Goal: Task Accomplishment & Management: Use online tool/utility

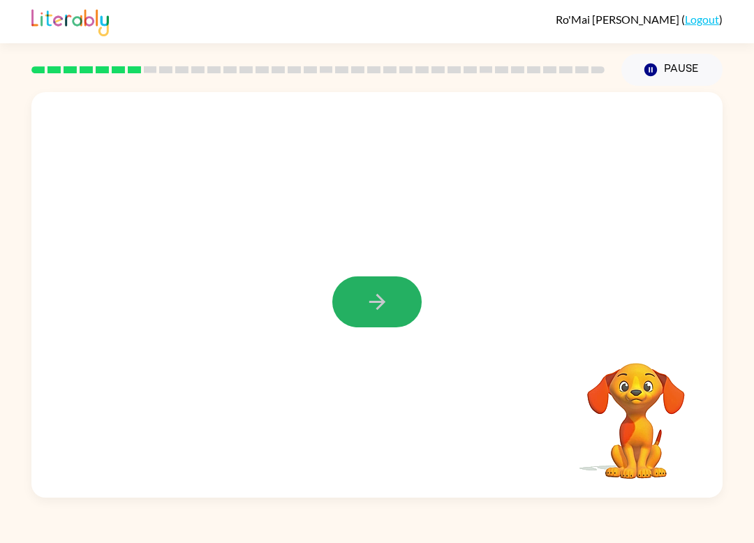
click at [376, 299] on icon "button" at bounding box center [377, 302] width 24 height 24
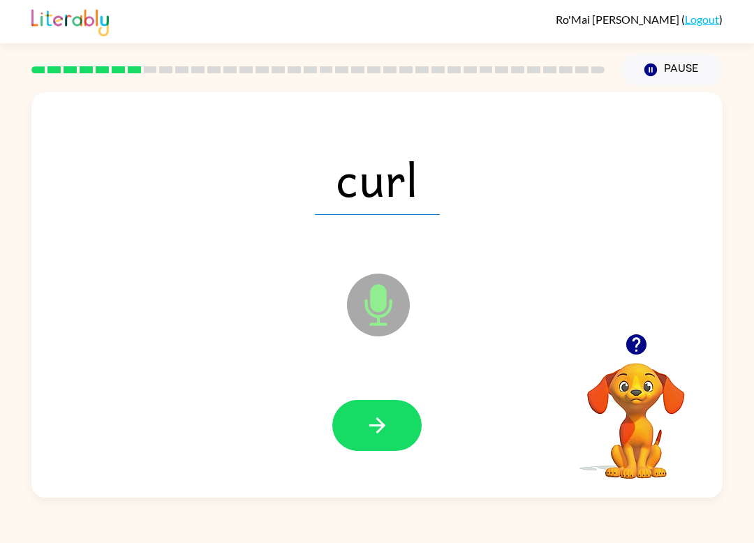
click at [401, 435] on button "button" at bounding box center [376, 425] width 89 height 51
click at [393, 420] on button "button" at bounding box center [376, 425] width 89 height 51
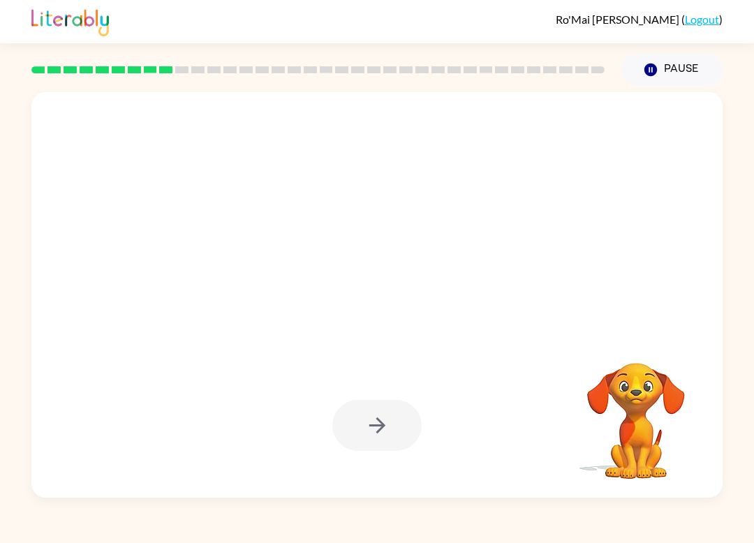
click at [748, 92] on div "Your browser must support playing .mp4 files to use Literably. Please try using…" at bounding box center [377, 292] width 754 height 412
click at [752, 70] on div "Ro'Mai David ( Logout ) Pause Pause Your browser must support playing .mp4 file…" at bounding box center [377, 271] width 754 height 543
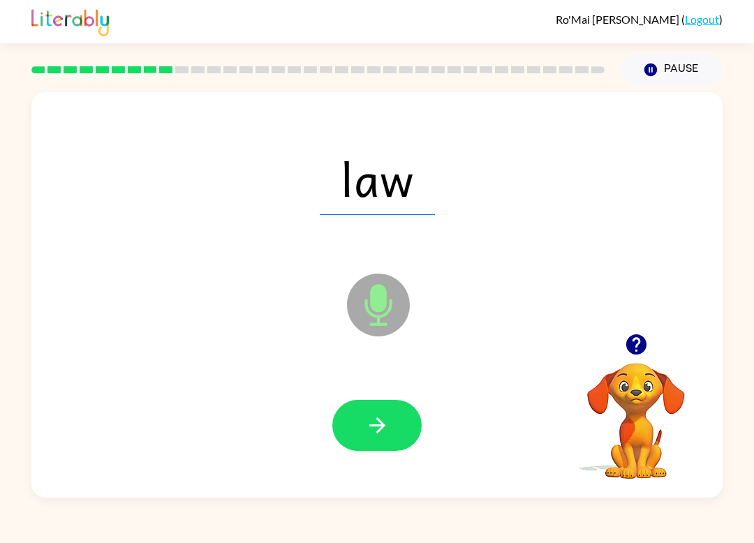
click at [388, 422] on icon "button" at bounding box center [377, 425] width 24 height 24
click at [394, 433] on button "button" at bounding box center [376, 425] width 89 height 51
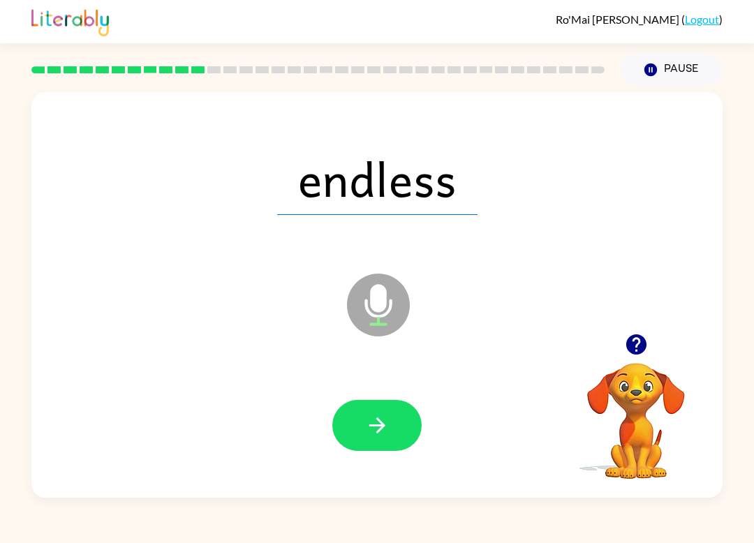
click at [394, 424] on button "button" at bounding box center [376, 425] width 89 height 51
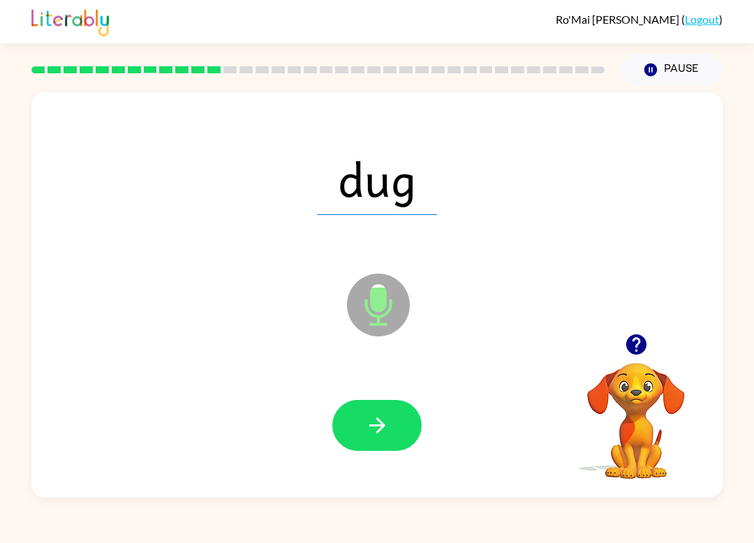
click at [396, 428] on button "button" at bounding box center [376, 425] width 89 height 51
click at [431, 389] on div at bounding box center [376, 425] width 663 height 117
click at [395, 435] on button "button" at bounding box center [376, 425] width 89 height 51
click at [396, 402] on button "button" at bounding box center [376, 425] width 89 height 51
click at [394, 434] on button "button" at bounding box center [376, 425] width 89 height 51
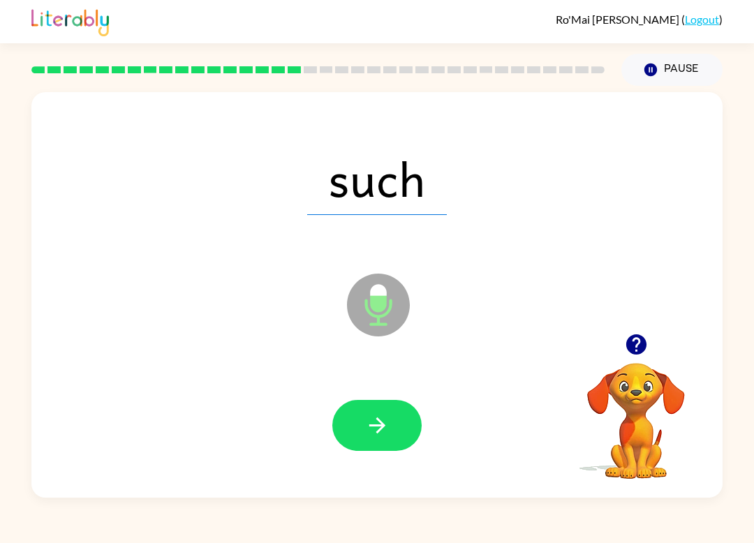
click at [387, 416] on icon "button" at bounding box center [377, 425] width 24 height 24
click at [409, 433] on button "button" at bounding box center [376, 425] width 89 height 51
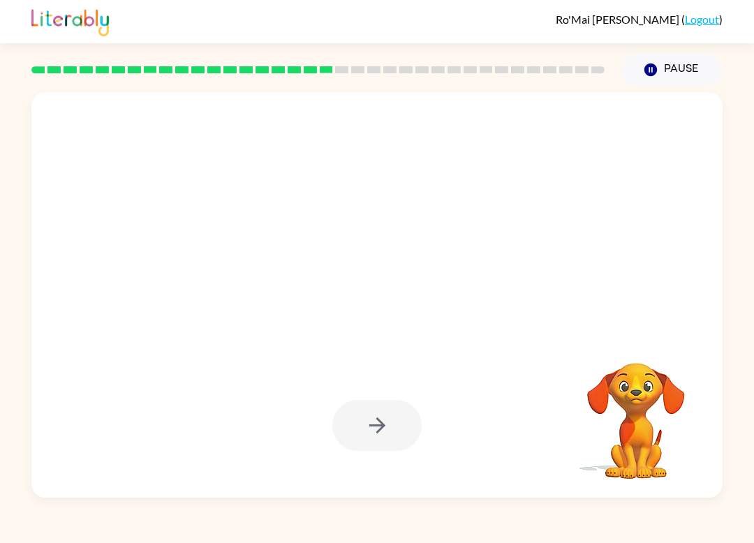
click at [523, 382] on div at bounding box center [376, 425] width 663 height 117
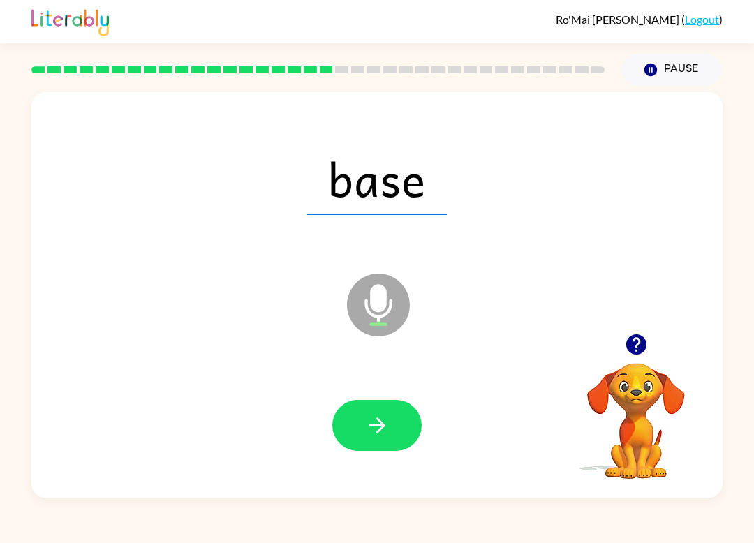
click at [360, 418] on button "button" at bounding box center [376, 425] width 89 height 51
click at [397, 408] on button "button" at bounding box center [376, 425] width 89 height 51
click at [408, 402] on div at bounding box center [376, 425] width 89 height 51
click at [380, 447] on button "button" at bounding box center [376, 425] width 89 height 51
click at [382, 402] on button "button" at bounding box center [376, 425] width 89 height 51
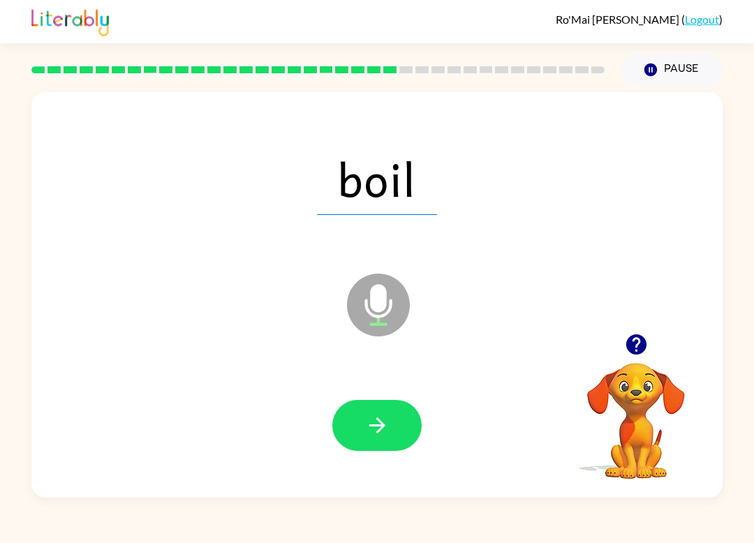
click at [404, 424] on button "button" at bounding box center [376, 425] width 89 height 51
click at [391, 424] on button "button" at bounding box center [376, 425] width 89 height 51
click at [396, 438] on button "button" at bounding box center [376, 425] width 89 height 51
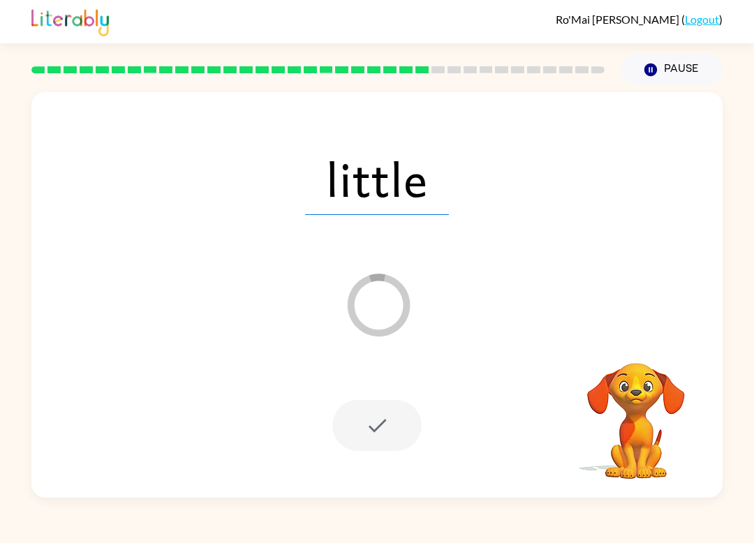
click at [6, 254] on div "little Loader Your response is being sent to our graders Your browser must supp…" at bounding box center [377, 292] width 754 height 412
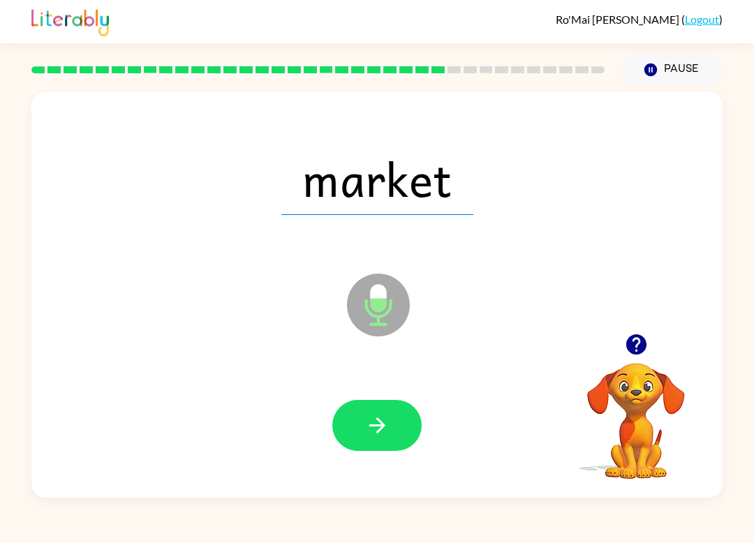
click at [356, 439] on button "button" at bounding box center [376, 425] width 89 height 51
click at [398, 436] on button "button" at bounding box center [376, 425] width 89 height 51
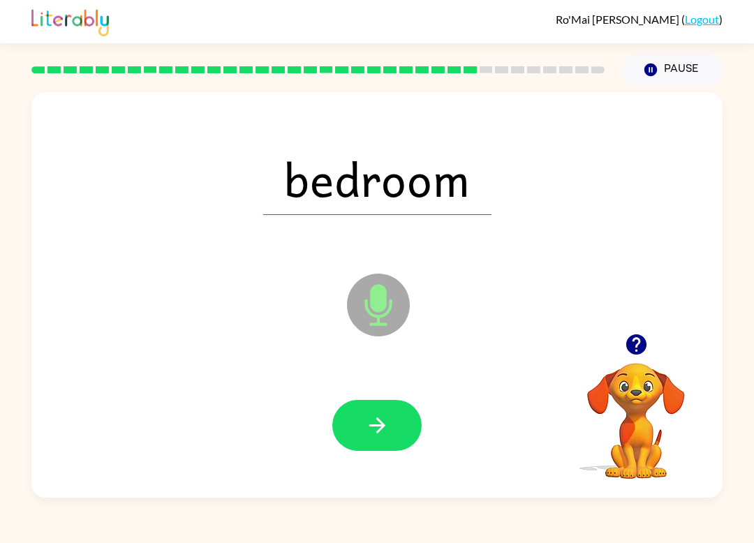
click at [373, 419] on icon "button" at bounding box center [377, 425] width 24 height 24
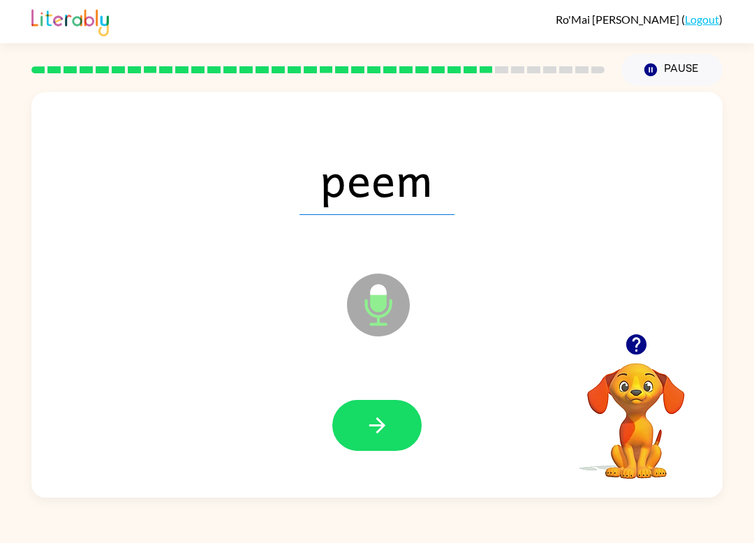
click at [394, 417] on button "button" at bounding box center [376, 425] width 89 height 51
click at [392, 447] on button "button" at bounding box center [376, 425] width 89 height 51
click at [403, 421] on button "button" at bounding box center [376, 425] width 89 height 51
click at [419, 395] on div at bounding box center [376, 425] width 663 height 117
click at [384, 440] on button "button" at bounding box center [376, 425] width 89 height 51
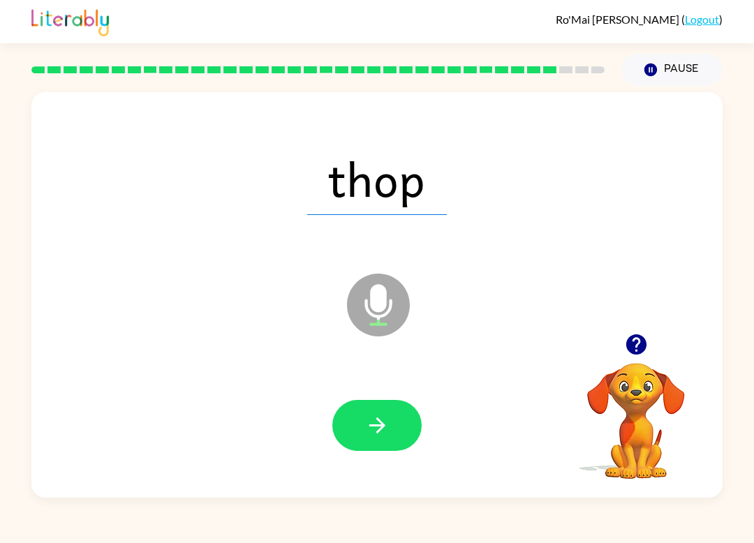
click at [6, 241] on div "thop Microphone The Microphone is here when it is your turn to talk Your browse…" at bounding box center [377, 292] width 754 height 412
click at [384, 430] on icon "button" at bounding box center [377, 425] width 24 height 24
click at [398, 420] on button "button" at bounding box center [376, 425] width 89 height 51
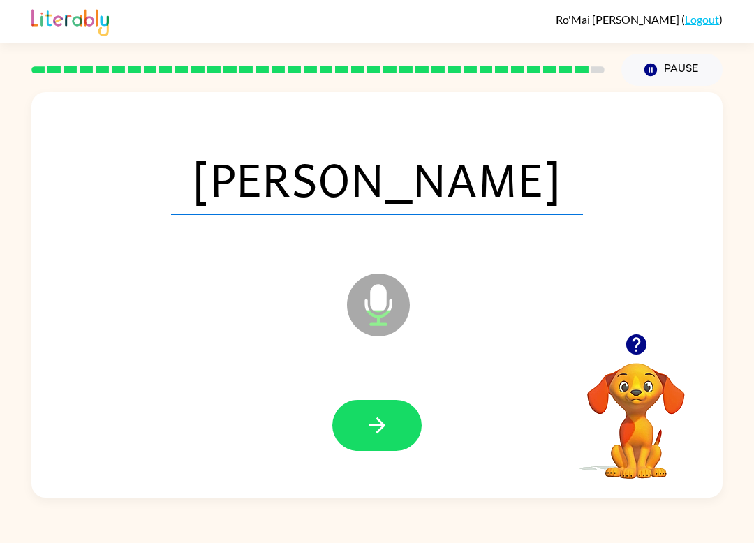
click at [381, 418] on icon "button" at bounding box center [377, 425] width 24 height 24
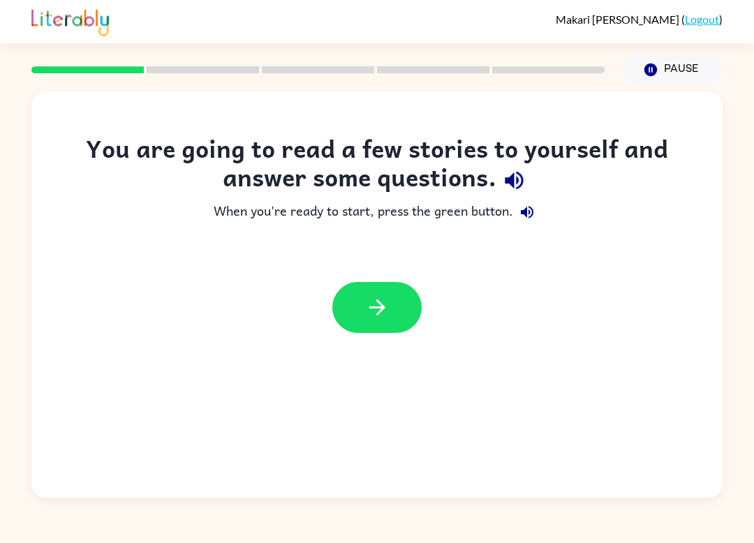
click at [703, 18] on link "Logout" at bounding box center [702, 19] width 34 height 13
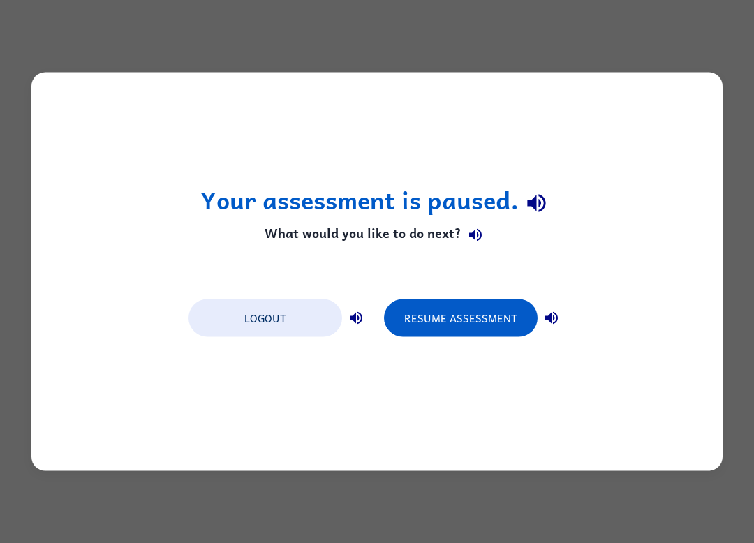
click at [283, 319] on button "Logout" at bounding box center [265, 318] width 154 height 38
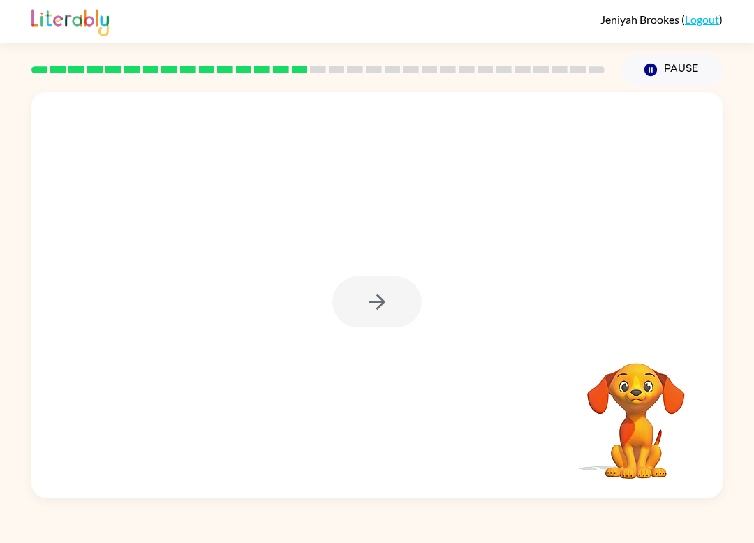
click at [347, 294] on div at bounding box center [376, 301] width 89 height 51
click at [394, 306] on div at bounding box center [376, 301] width 89 height 51
click at [383, 278] on button "button" at bounding box center [376, 301] width 89 height 51
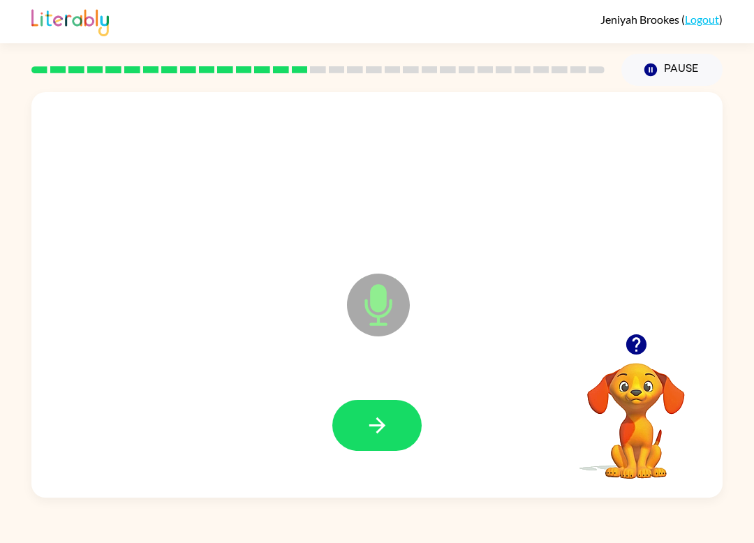
click at [381, 435] on icon "button" at bounding box center [377, 425] width 24 height 24
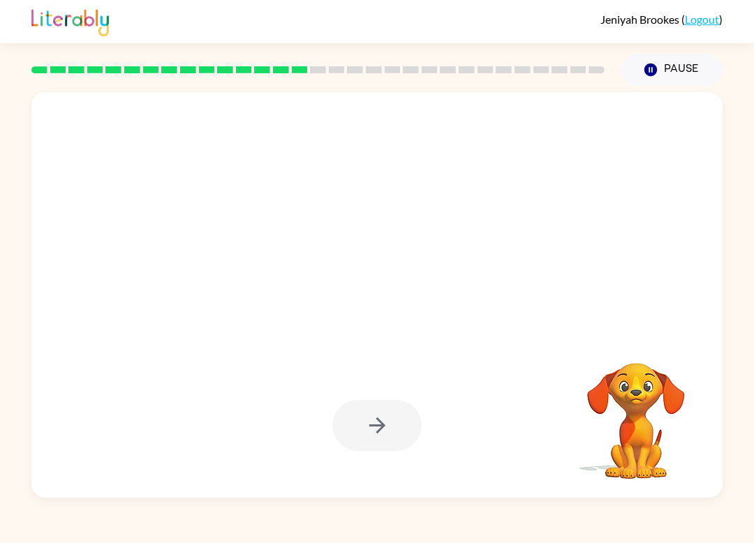
click at [375, 423] on div at bounding box center [376, 425] width 89 height 51
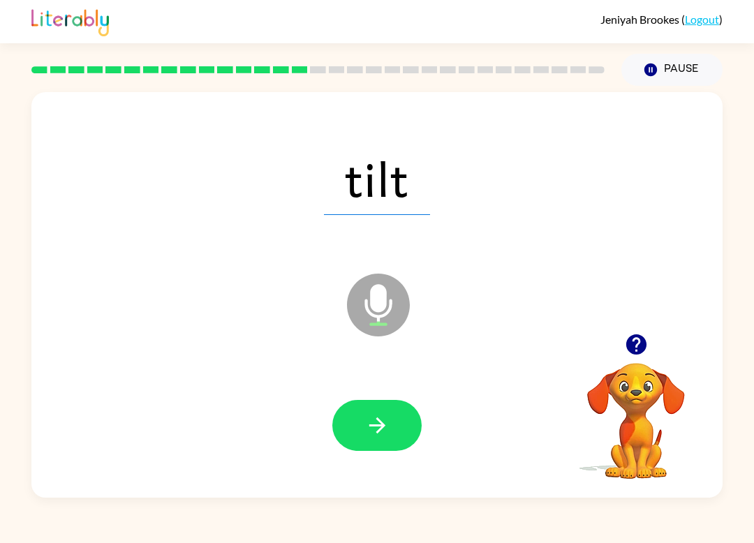
click at [371, 432] on icon "button" at bounding box center [377, 425] width 24 height 24
click at [361, 413] on button "button" at bounding box center [376, 425] width 89 height 51
click at [378, 449] on button "button" at bounding box center [376, 425] width 89 height 51
click at [381, 396] on div at bounding box center [376, 425] width 663 height 117
click at [388, 412] on button "button" at bounding box center [376, 425] width 89 height 51
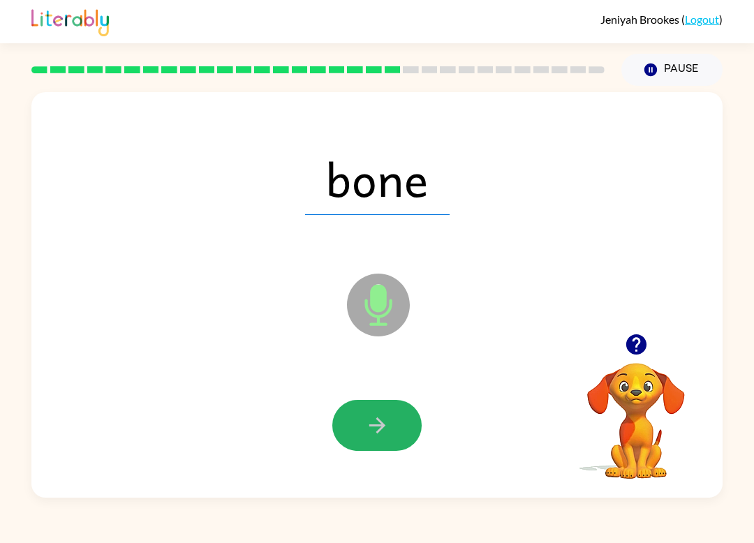
click at [381, 440] on button "button" at bounding box center [376, 425] width 89 height 51
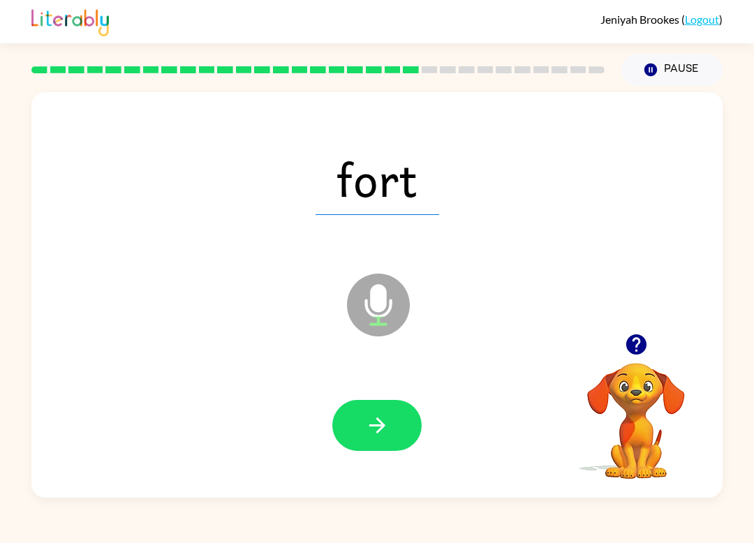
click at [381, 451] on button "button" at bounding box center [376, 425] width 89 height 51
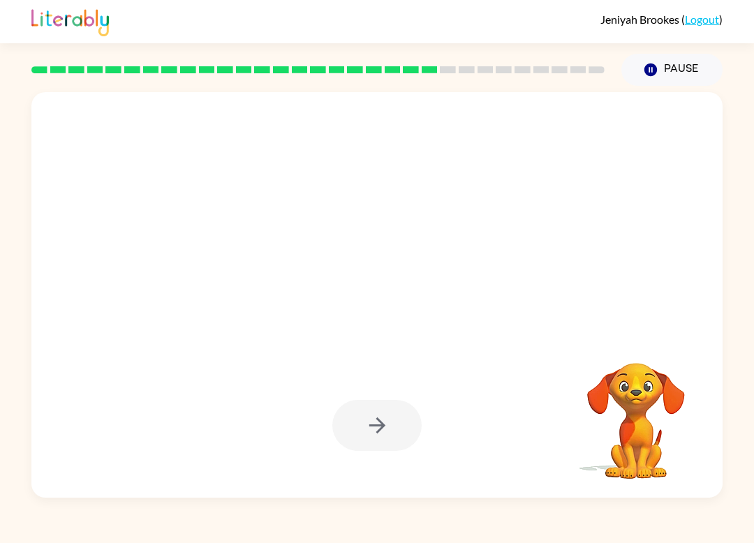
click at [653, 403] on video "Your browser must support playing .mp4 files to use Literably. Please try using…" at bounding box center [636, 411] width 140 height 140
click at [641, 429] on video "Your browser must support playing .mp4 files to use Literably. Please try using…" at bounding box center [636, 411] width 140 height 140
click at [636, 435] on video "Your browser must support playing .mp4 files to use Literably. Please try using…" at bounding box center [636, 411] width 140 height 140
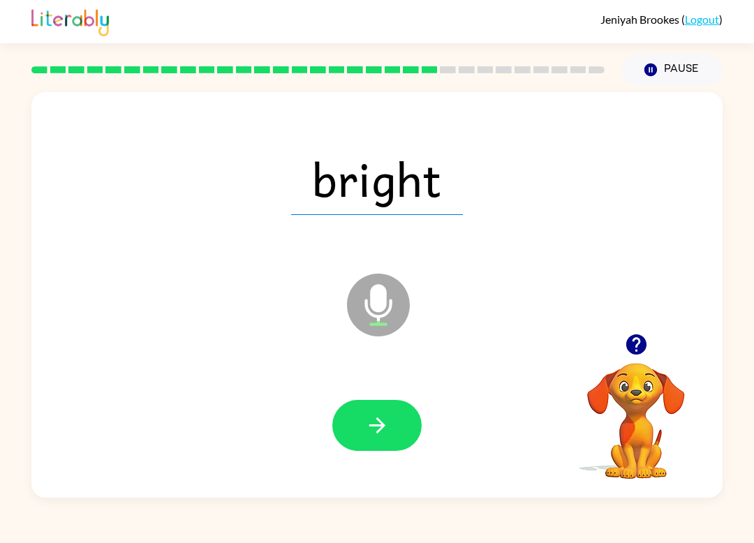
click at [382, 446] on button "button" at bounding box center [376, 425] width 89 height 51
click at [445, 461] on div at bounding box center [376, 425] width 663 height 117
click at [373, 431] on icon "button" at bounding box center [377, 425] width 24 height 24
click at [375, 440] on button "button" at bounding box center [376, 425] width 89 height 51
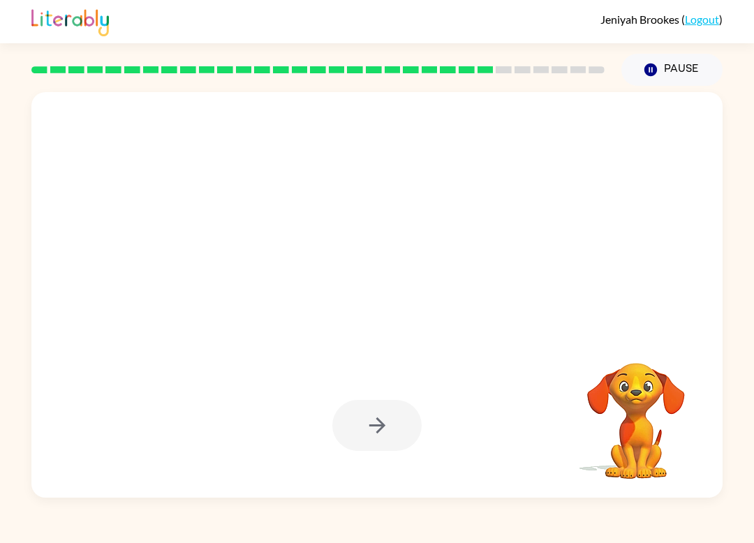
click at [388, 432] on div at bounding box center [376, 425] width 89 height 51
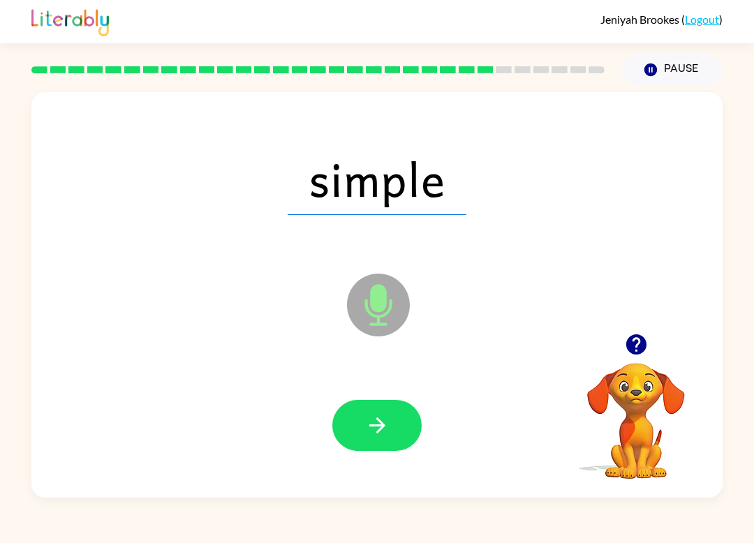
click at [368, 409] on button "button" at bounding box center [376, 425] width 89 height 51
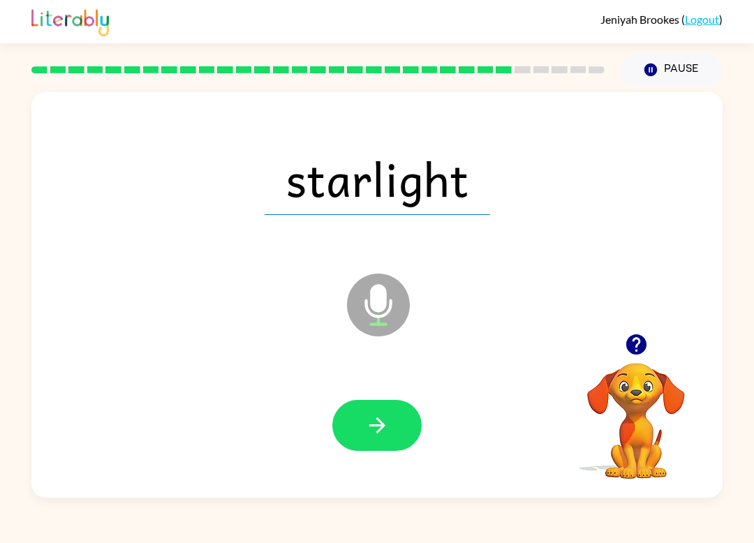
click at [371, 447] on button "button" at bounding box center [376, 425] width 89 height 51
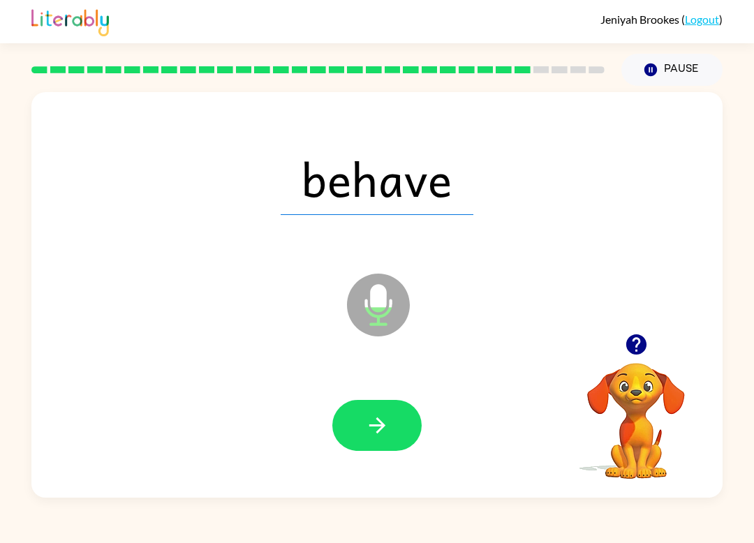
click at [363, 449] on button "button" at bounding box center [376, 425] width 89 height 51
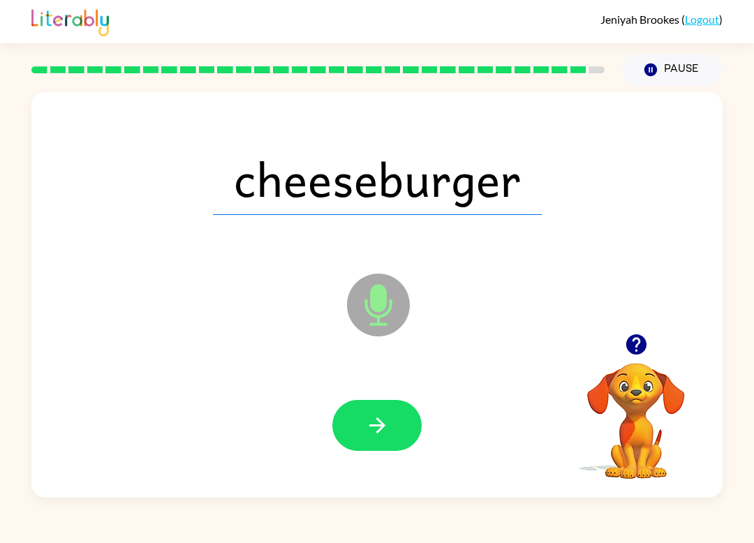
click at [383, 411] on button "button" at bounding box center [376, 425] width 89 height 51
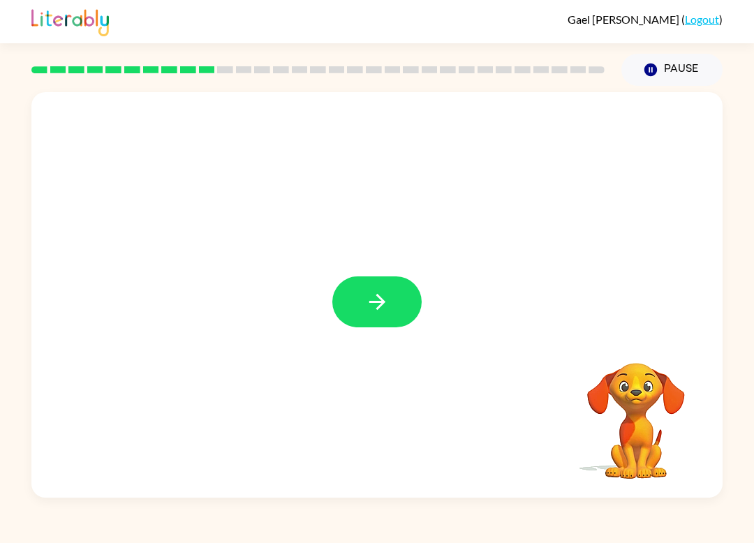
click at [394, 301] on button "button" at bounding box center [376, 301] width 89 height 51
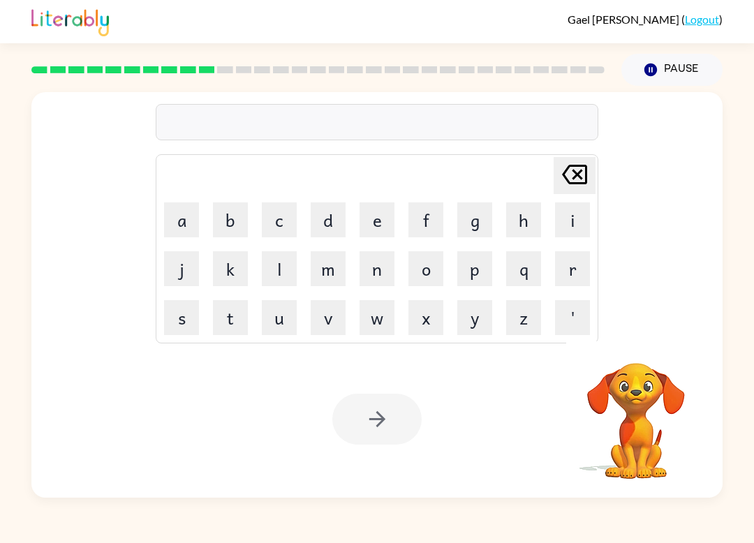
click at [431, 220] on button "f" at bounding box center [425, 219] width 35 height 35
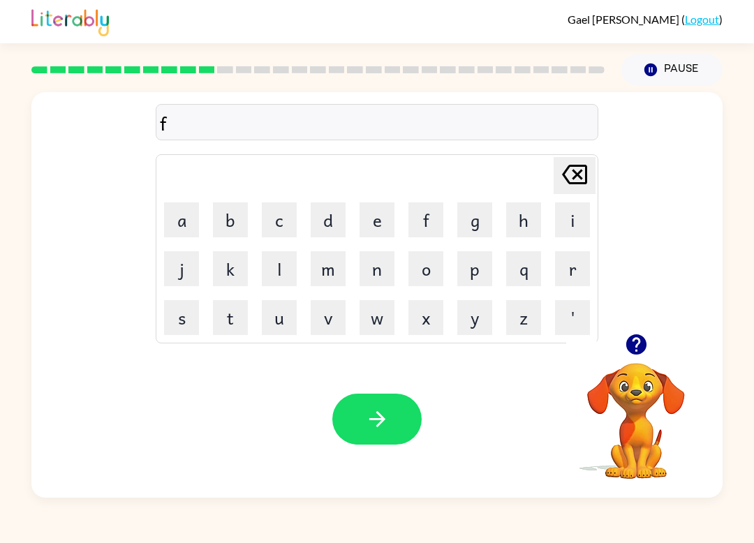
click at [190, 226] on button "a" at bounding box center [181, 219] width 35 height 35
click at [239, 270] on button "k" at bounding box center [230, 268] width 35 height 35
click at [407, 418] on button "button" at bounding box center [376, 419] width 89 height 51
click at [223, 322] on button "t" at bounding box center [230, 317] width 35 height 35
click at [175, 223] on button "a" at bounding box center [181, 219] width 35 height 35
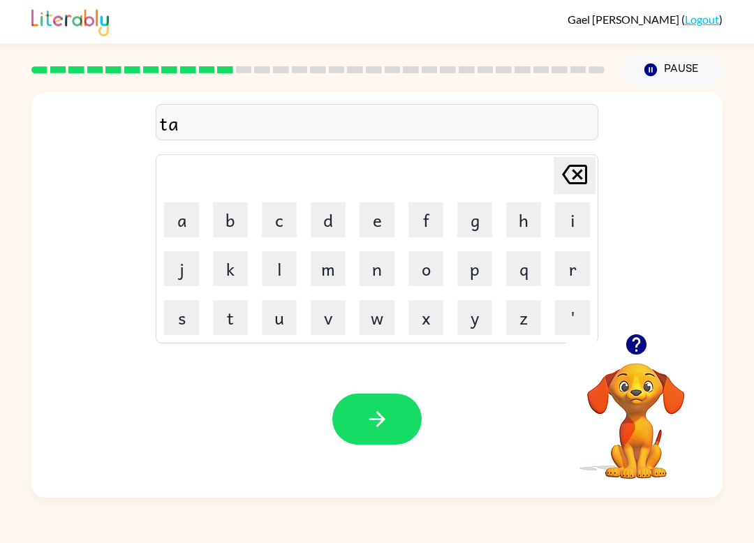
click at [371, 272] on button "n" at bounding box center [376, 268] width 35 height 35
click at [365, 411] on icon "button" at bounding box center [377, 419] width 24 height 24
click at [336, 221] on button "d" at bounding box center [328, 219] width 35 height 35
click at [186, 223] on button "a" at bounding box center [181, 219] width 35 height 35
click at [465, 320] on button "y" at bounding box center [474, 317] width 35 height 35
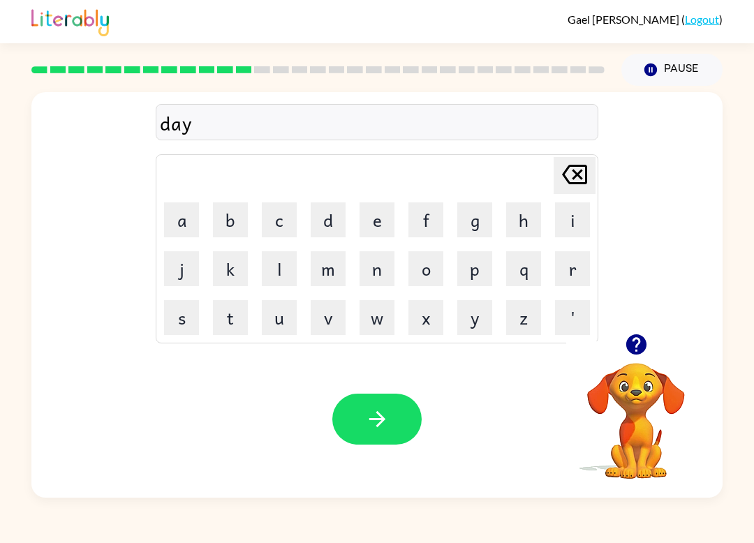
click at [376, 160] on td "Delete Delete last character input" at bounding box center [377, 175] width 438 height 38
click at [225, 319] on button "t" at bounding box center [230, 317] width 35 height 35
click at [186, 227] on button "a" at bounding box center [181, 219] width 35 height 35
click at [571, 174] on icon "Delete Delete last character input" at bounding box center [574, 174] width 33 height 33
click at [567, 226] on button "i" at bounding box center [572, 219] width 35 height 35
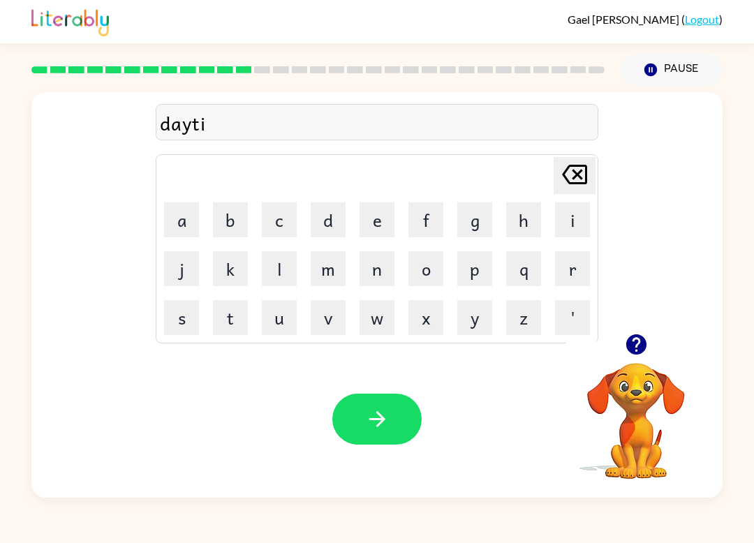
click at [382, 218] on button "e" at bounding box center [376, 219] width 35 height 35
click at [333, 267] on button "m" at bounding box center [328, 268] width 35 height 35
click at [588, 173] on icon "Delete Delete last character input" at bounding box center [574, 174] width 33 height 33
click at [588, 172] on icon "Delete Delete last character input" at bounding box center [574, 174] width 33 height 33
click at [330, 259] on button "m" at bounding box center [328, 268] width 35 height 35
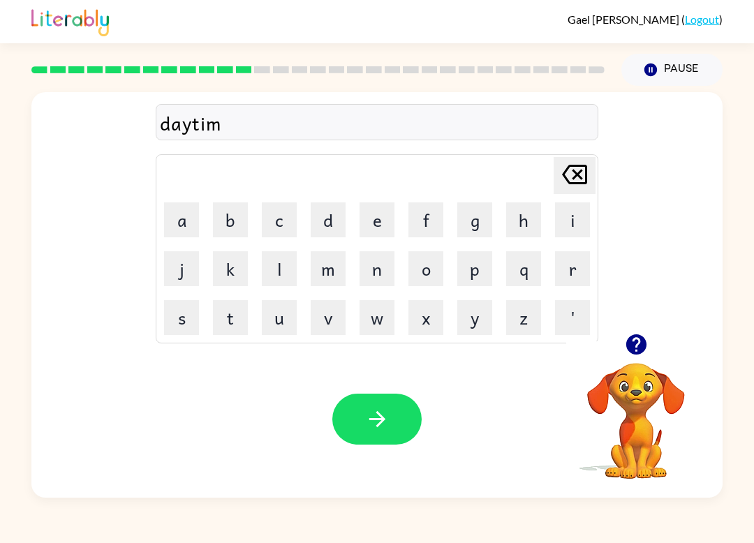
click at [381, 220] on button "e" at bounding box center [376, 219] width 35 height 35
click at [396, 411] on button "button" at bounding box center [376, 419] width 89 height 51
click at [290, 322] on button "u" at bounding box center [279, 317] width 35 height 35
click at [423, 218] on button "f" at bounding box center [425, 219] width 35 height 35
click at [389, 221] on button "e" at bounding box center [376, 219] width 35 height 35
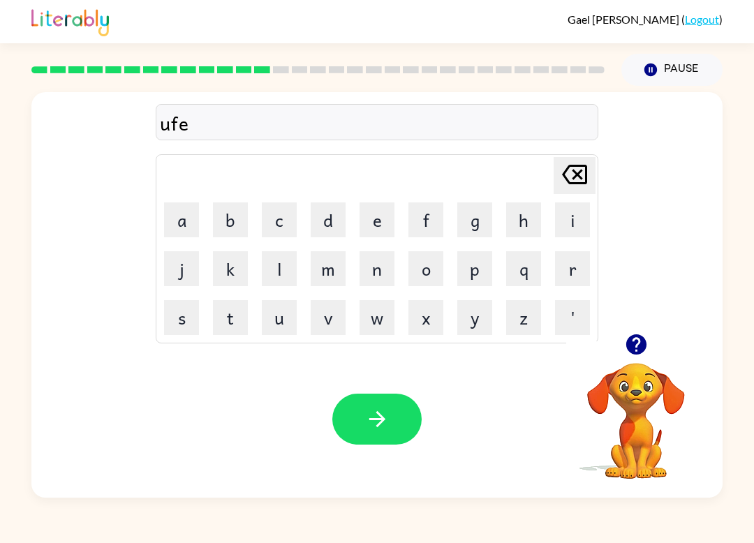
click at [174, 316] on button "s" at bounding box center [181, 317] width 35 height 35
click at [395, 424] on button "button" at bounding box center [376, 419] width 89 height 51
click at [185, 327] on button "s" at bounding box center [181, 317] width 35 height 35
click at [388, 442] on button "button" at bounding box center [376, 419] width 89 height 51
click at [221, 326] on button "t" at bounding box center [230, 317] width 35 height 35
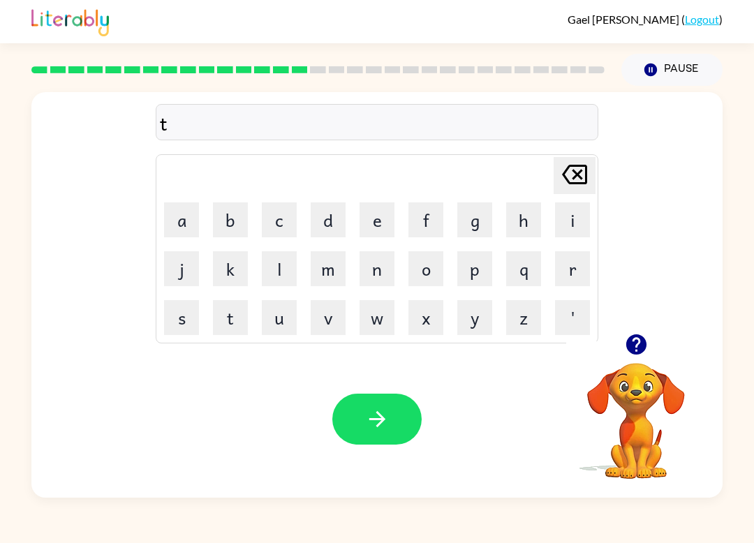
click at [567, 271] on button "r" at bounding box center [572, 268] width 35 height 35
click at [372, 426] on icon "button" at bounding box center [377, 419] width 24 height 24
click at [230, 327] on button "t" at bounding box center [230, 317] width 35 height 35
click at [385, 222] on button "e" at bounding box center [376, 219] width 35 height 35
click at [386, 266] on button "n" at bounding box center [376, 268] width 35 height 35
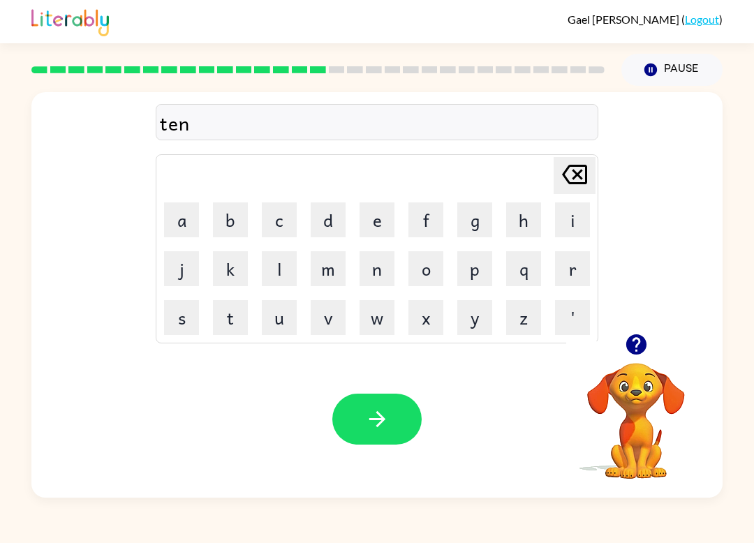
click at [361, 405] on button "button" at bounding box center [376, 419] width 89 height 51
click at [172, 318] on button "s" at bounding box center [181, 317] width 35 height 35
click at [174, 218] on button "a" at bounding box center [181, 219] width 35 height 35
click at [327, 222] on button "d" at bounding box center [328, 219] width 35 height 35
click at [366, 417] on icon "button" at bounding box center [377, 419] width 24 height 24
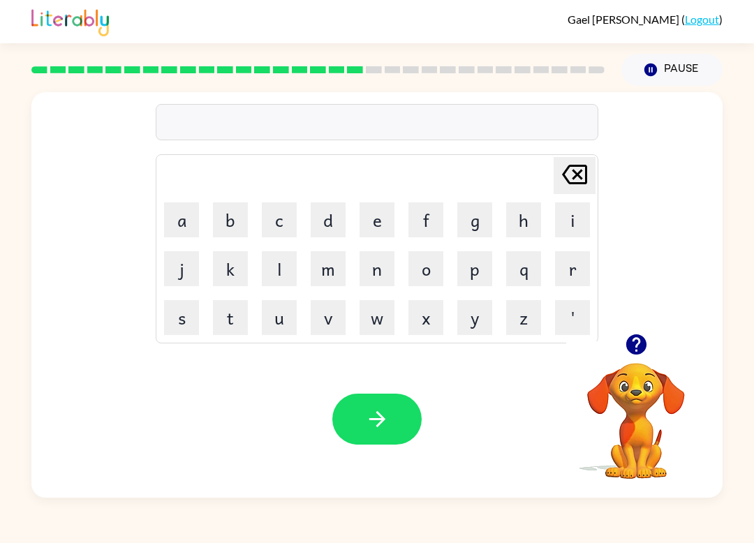
click at [191, 214] on button "a" at bounding box center [181, 219] width 35 height 35
click at [567, 261] on button "r" at bounding box center [572, 268] width 35 height 35
click at [567, 165] on icon "Delete Delete last character input" at bounding box center [574, 174] width 33 height 33
click at [576, 160] on icon "Delete Delete last character input" at bounding box center [574, 174] width 33 height 33
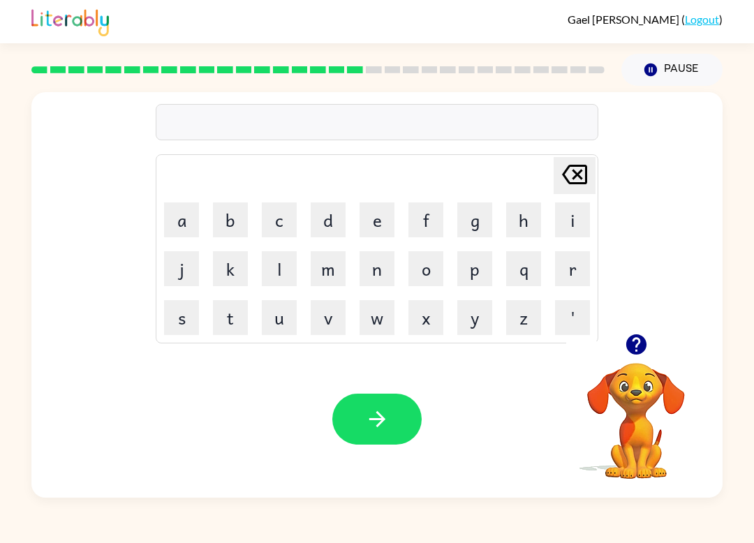
click at [576, 159] on icon "Delete Delete last character input" at bounding box center [574, 174] width 33 height 33
click at [169, 324] on button "s" at bounding box center [181, 317] width 35 height 35
click at [188, 218] on button "a" at bounding box center [181, 219] width 35 height 35
click at [565, 267] on button "r" at bounding box center [572, 268] width 35 height 35
click at [363, 418] on button "button" at bounding box center [376, 419] width 89 height 51
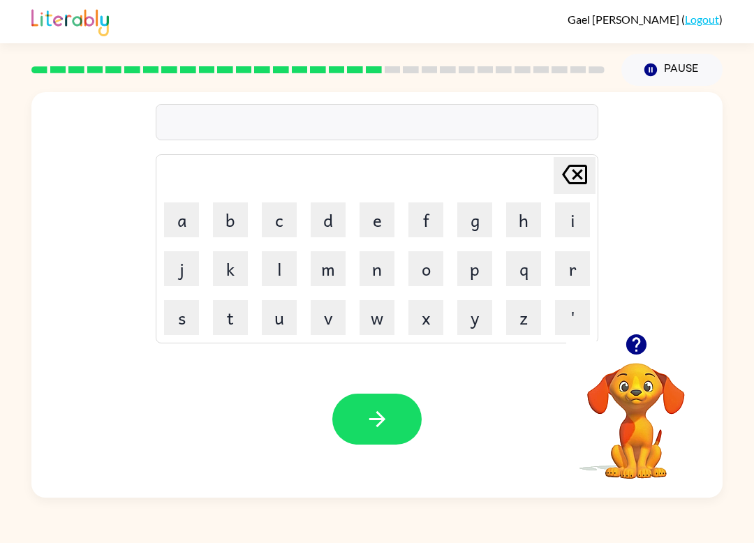
click at [182, 272] on button "j" at bounding box center [181, 268] width 35 height 35
click at [422, 269] on button "o" at bounding box center [425, 268] width 35 height 35
click at [241, 225] on button "b" at bounding box center [230, 219] width 35 height 35
click at [403, 433] on button "button" at bounding box center [376, 419] width 89 height 51
click at [197, 219] on button "a" at bounding box center [181, 219] width 35 height 35
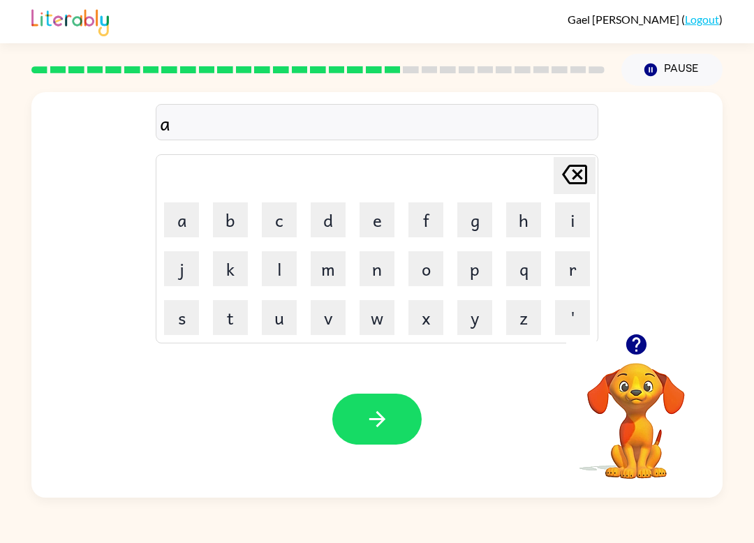
click at [568, 282] on button "r" at bounding box center [572, 268] width 35 height 35
click at [337, 223] on button "d" at bounding box center [328, 219] width 35 height 35
click at [368, 398] on button "button" at bounding box center [376, 419] width 89 height 51
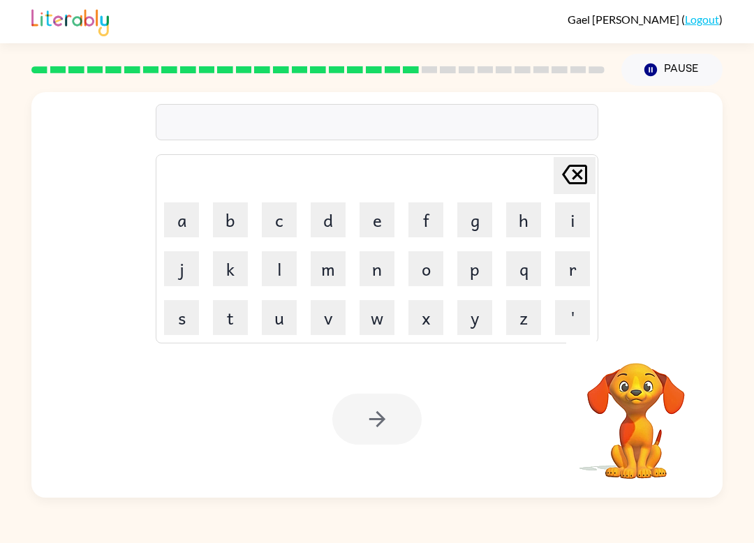
click at [194, 315] on button "s" at bounding box center [181, 317] width 35 height 35
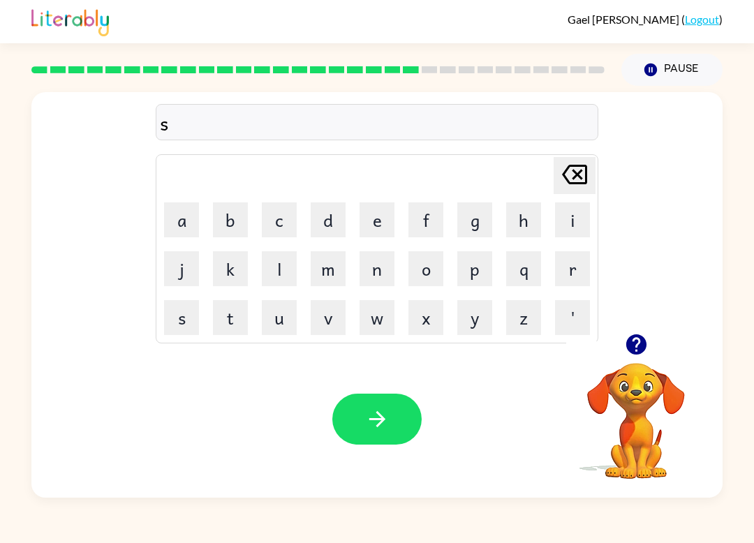
click at [574, 223] on button "i" at bounding box center [572, 219] width 35 height 35
click at [193, 323] on button "s" at bounding box center [181, 317] width 35 height 35
click at [344, 434] on button "button" at bounding box center [376, 419] width 89 height 51
click at [184, 205] on button "a" at bounding box center [181, 219] width 35 height 35
click at [435, 221] on button "f" at bounding box center [425, 219] width 35 height 35
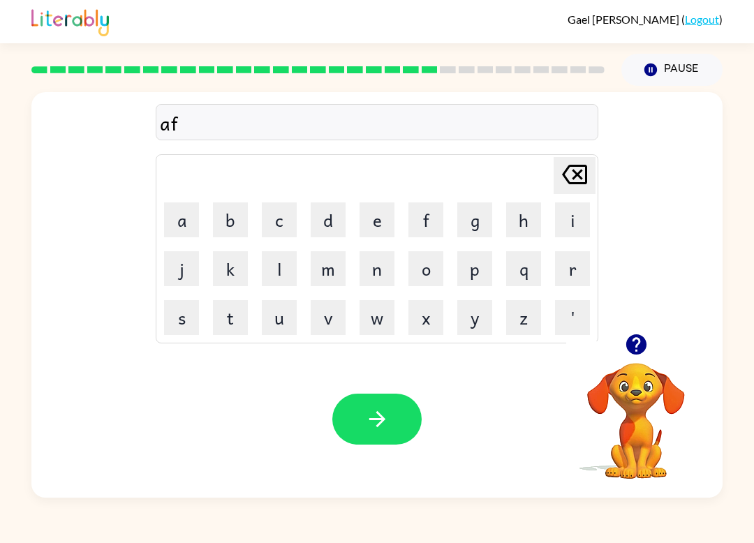
click at [428, 221] on button "f" at bounding box center [425, 219] width 35 height 35
click at [345, 403] on button "button" at bounding box center [376, 419] width 89 height 51
click at [433, 274] on button "o" at bounding box center [425, 268] width 35 height 35
click at [286, 271] on button "l" at bounding box center [279, 268] width 35 height 35
click at [433, 285] on button "o" at bounding box center [425, 268] width 35 height 35
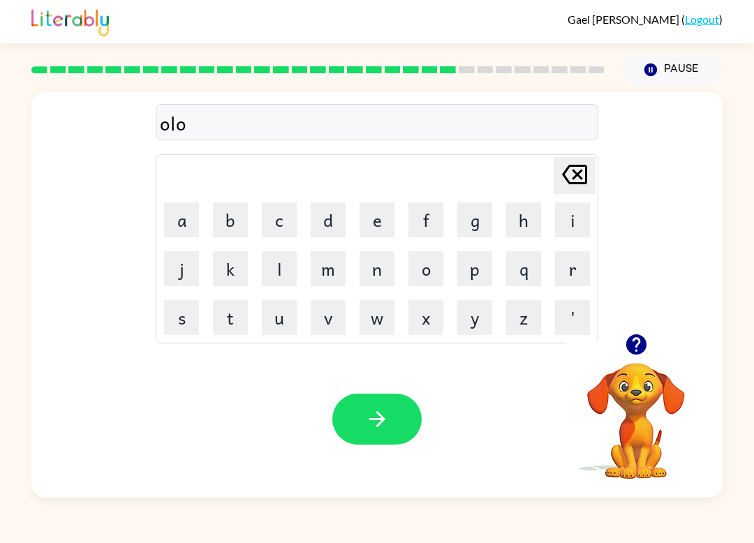
click at [363, 412] on button "button" at bounding box center [376, 419] width 89 height 51
click at [191, 311] on button "s" at bounding box center [181, 317] width 35 height 35
click at [432, 432] on div "Your browser must support playing .mp4 files to use Literably. Please try using…" at bounding box center [376, 419] width 691 height 157
click at [365, 416] on icon "button" at bounding box center [377, 419] width 24 height 24
click at [183, 219] on button "a" at bounding box center [181, 219] width 35 height 35
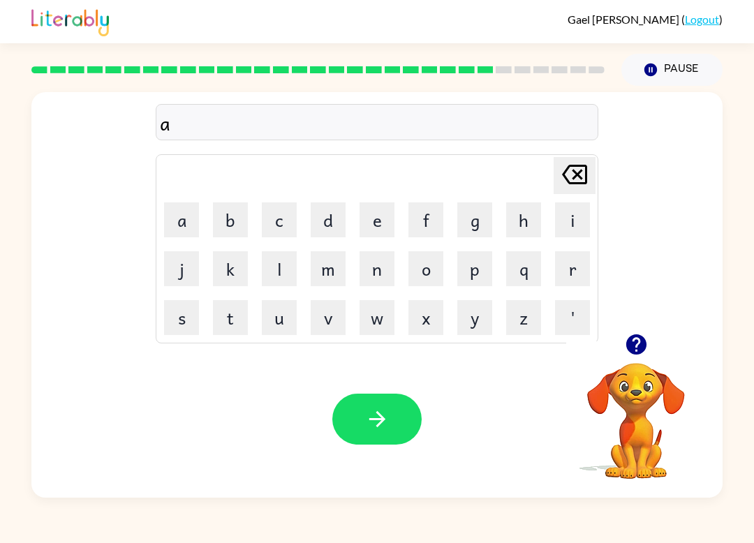
click at [381, 443] on button "button" at bounding box center [376, 419] width 89 height 51
click at [227, 279] on button "k" at bounding box center [230, 268] width 35 height 35
click at [178, 218] on button "a" at bounding box center [181, 219] width 35 height 35
click at [246, 275] on button "k" at bounding box center [230, 268] width 35 height 35
click at [361, 417] on button "button" at bounding box center [376, 419] width 89 height 51
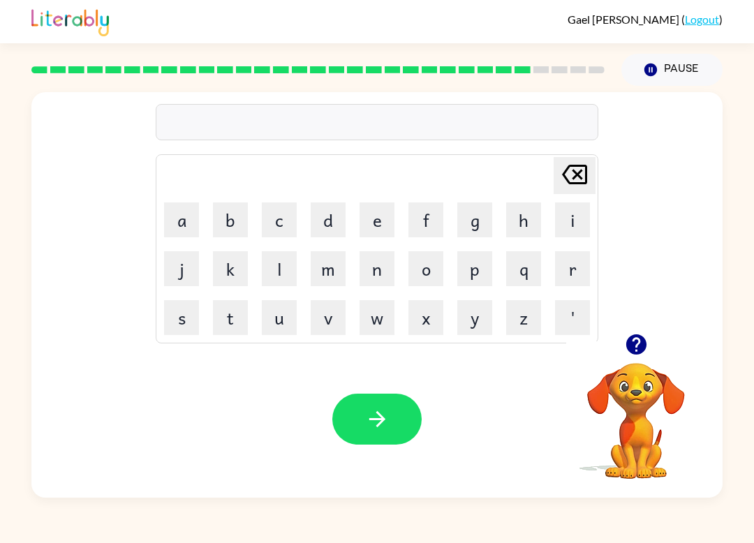
click at [238, 212] on button "b" at bounding box center [230, 219] width 35 height 35
click at [384, 224] on button "e" at bounding box center [376, 219] width 35 height 35
click at [479, 271] on button "p" at bounding box center [474, 268] width 35 height 35
click at [345, 438] on button "button" at bounding box center [376, 419] width 89 height 51
click at [183, 320] on button "s" at bounding box center [181, 317] width 35 height 35
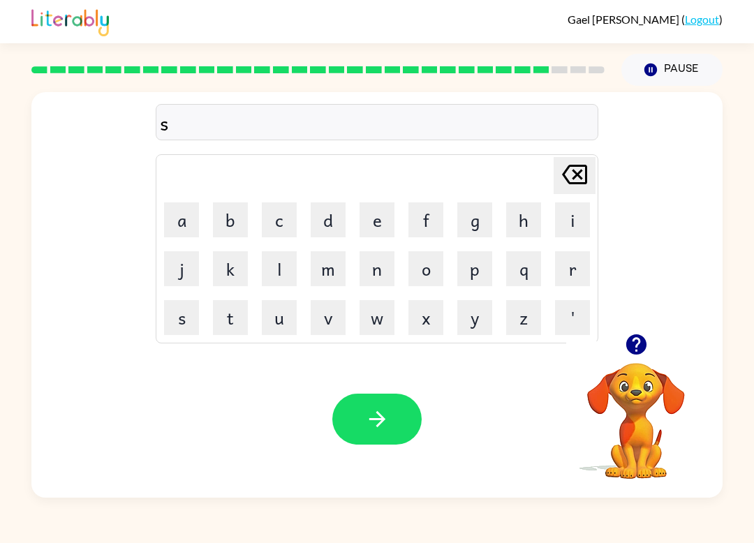
click at [355, 427] on button "button" at bounding box center [376, 419] width 89 height 51
click at [370, 315] on button "w" at bounding box center [376, 317] width 35 height 35
click at [367, 426] on icon "button" at bounding box center [377, 419] width 24 height 24
click at [378, 273] on button "n" at bounding box center [376, 268] width 35 height 35
click at [428, 274] on button "o" at bounding box center [425, 268] width 35 height 35
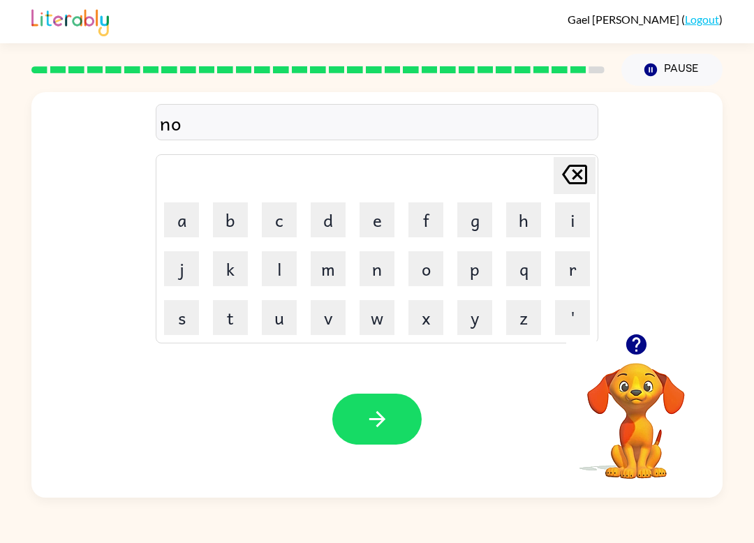
click at [247, 320] on button "t" at bounding box center [230, 317] width 35 height 35
click at [369, 423] on icon "button" at bounding box center [377, 419] width 24 height 24
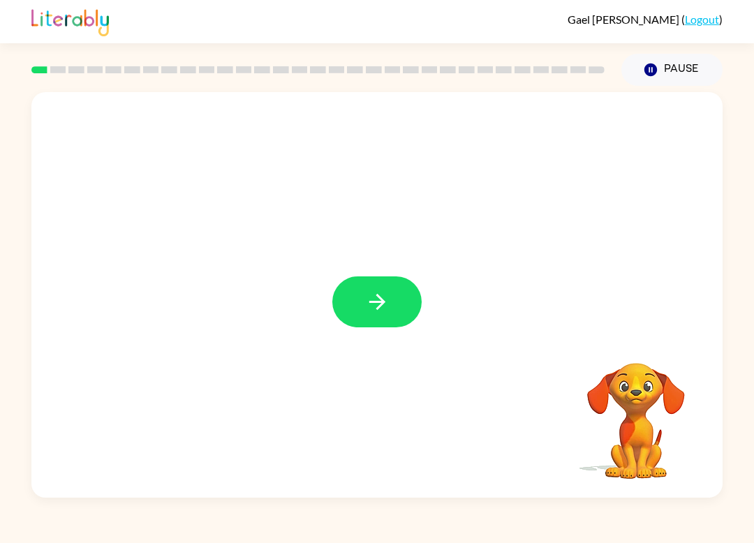
click at [368, 312] on icon "button" at bounding box center [377, 302] width 24 height 24
click at [367, 329] on div at bounding box center [376, 294] width 691 height 405
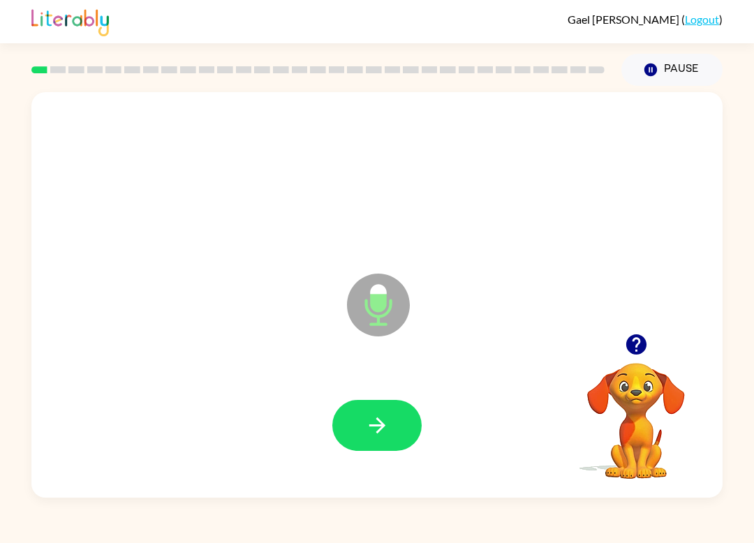
click at [375, 418] on icon "button" at bounding box center [377, 425] width 24 height 24
click at [641, 341] on icon "button" at bounding box center [635, 344] width 20 height 20
click at [640, 341] on div "Microphone The Microphone is here when it is your turn to talk" at bounding box center [376, 294] width 691 height 405
click at [637, 350] on video "Your browser must support playing .mp4 files to use Literably. Please try using…" at bounding box center [636, 411] width 140 height 140
click at [384, 423] on icon "button" at bounding box center [377, 425] width 24 height 24
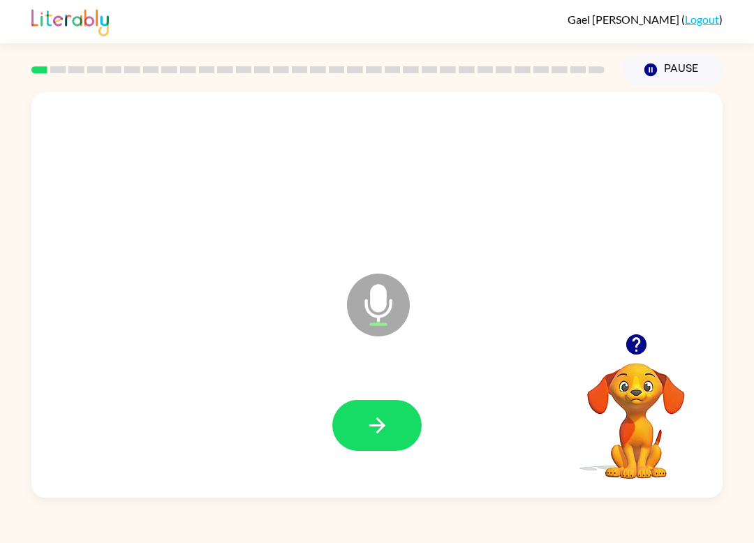
click at [650, 329] on div at bounding box center [636, 345] width 140 height 36
click at [637, 353] on icon "button" at bounding box center [635, 344] width 20 height 20
click at [640, 345] on icon "button" at bounding box center [635, 344] width 20 height 20
click at [389, 425] on icon "button" at bounding box center [377, 425] width 24 height 24
click at [406, 416] on button "button" at bounding box center [376, 425] width 89 height 51
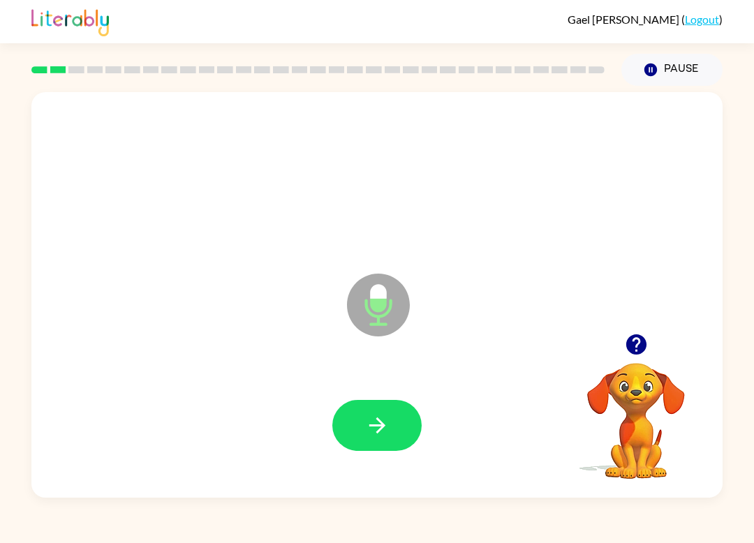
click at [374, 449] on button "button" at bounding box center [376, 425] width 89 height 51
click at [393, 407] on button "button" at bounding box center [376, 425] width 89 height 51
click at [380, 436] on icon "button" at bounding box center [377, 425] width 24 height 24
click at [379, 401] on button "button" at bounding box center [376, 425] width 89 height 51
click at [333, 401] on div at bounding box center [376, 425] width 89 height 51
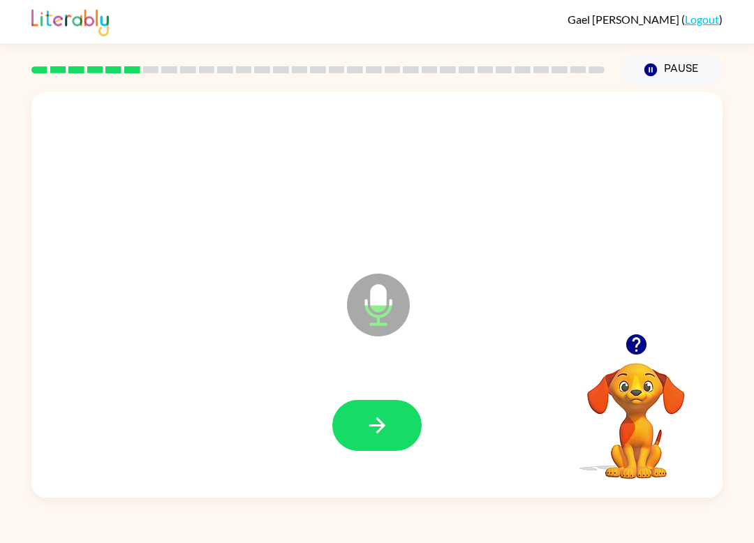
click at [395, 425] on button "button" at bounding box center [376, 425] width 89 height 51
click at [386, 380] on div at bounding box center [376, 425] width 663 height 117
click at [361, 432] on button "button" at bounding box center [376, 425] width 89 height 51
click at [638, 335] on icon "button" at bounding box center [636, 344] width 24 height 24
click at [378, 420] on icon "button" at bounding box center [376, 425] width 16 height 16
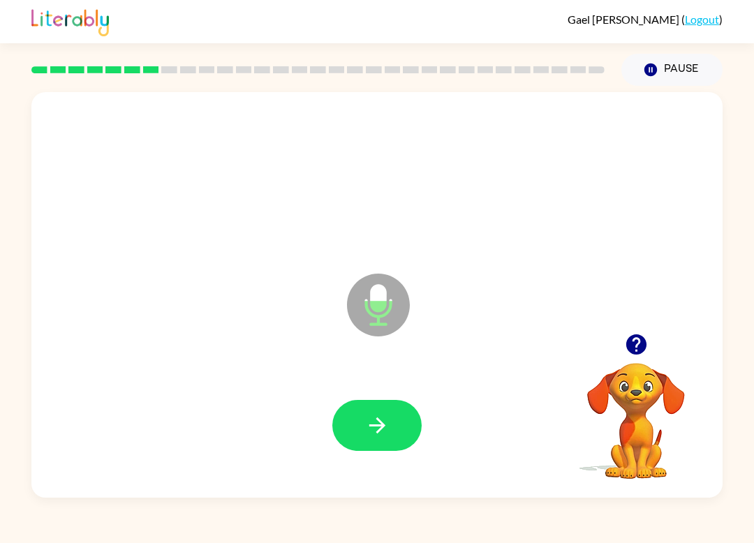
click at [396, 412] on button "button" at bounding box center [376, 425] width 89 height 51
click at [392, 422] on button "button" at bounding box center [376, 425] width 89 height 51
click at [355, 423] on button "button" at bounding box center [376, 425] width 89 height 51
click at [381, 418] on icon "button" at bounding box center [377, 425] width 24 height 24
click at [394, 424] on button "button" at bounding box center [376, 425] width 89 height 51
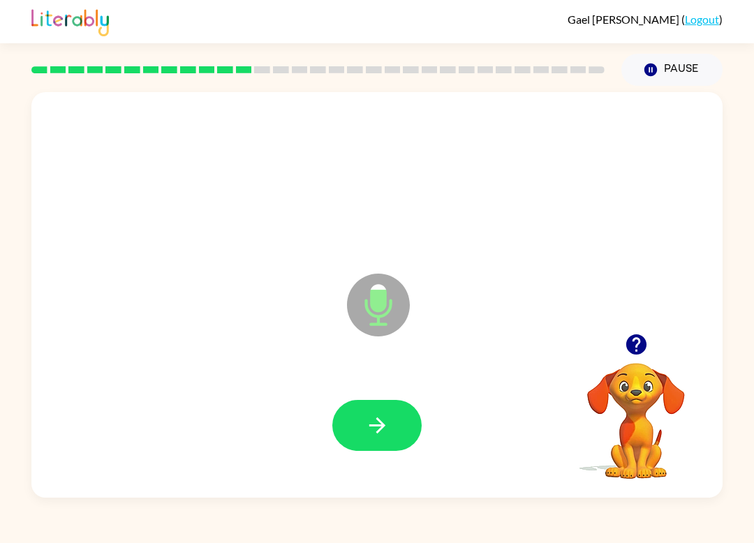
click at [352, 429] on button "button" at bounding box center [376, 425] width 89 height 51
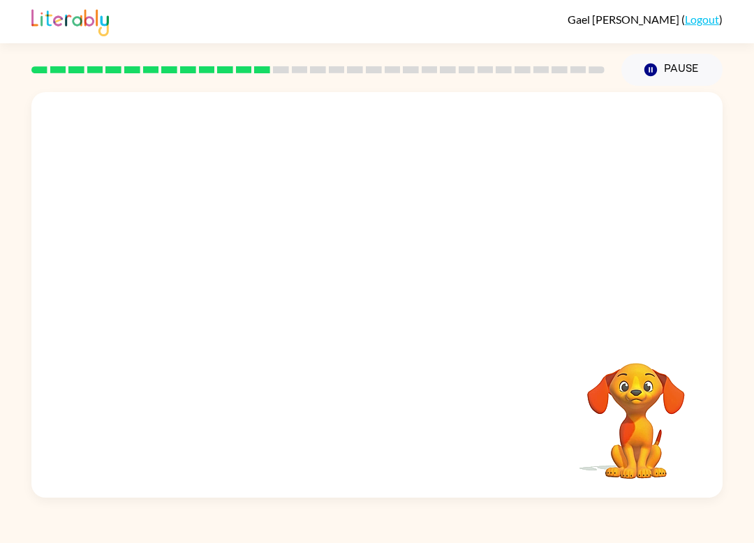
click at [620, 396] on video "Your browser must support playing .mp4 files to use Literably. Please try using…" at bounding box center [636, 411] width 140 height 140
click at [648, 386] on video "Your browser must support playing .mp4 files to use Literably. Please try using…" at bounding box center [636, 411] width 140 height 140
click at [665, 407] on video "Your browser must support playing .mp4 files to use Literably. Please try using…" at bounding box center [636, 411] width 140 height 140
click at [660, 408] on video "Your browser must support playing .mp4 files to use Literably. Please try using…" at bounding box center [636, 411] width 140 height 140
click at [662, 410] on video "Your browser must support playing .mp4 files to use Literably. Please try using…" at bounding box center [636, 411] width 140 height 140
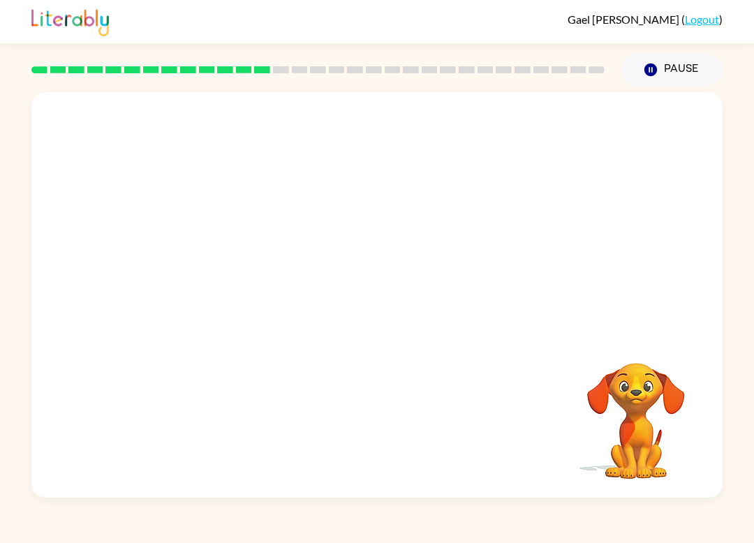
click at [662, 410] on video "Your browser must support playing .mp4 files to use Literably. Please try using…" at bounding box center [636, 411] width 140 height 140
click at [662, 406] on video "Your browser must support playing .mp4 files to use Literably. Please try using…" at bounding box center [636, 411] width 140 height 140
click at [662, 405] on video "Your browser must support playing .mp4 files to use Literably. Please try using…" at bounding box center [636, 411] width 140 height 140
click at [666, 405] on video "Your browser must support playing .mp4 files to use Literably. Please try using…" at bounding box center [636, 411] width 140 height 140
click at [665, 404] on video "Your browser must support playing .mp4 files to use Literably. Please try using…" at bounding box center [636, 411] width 140 height 140
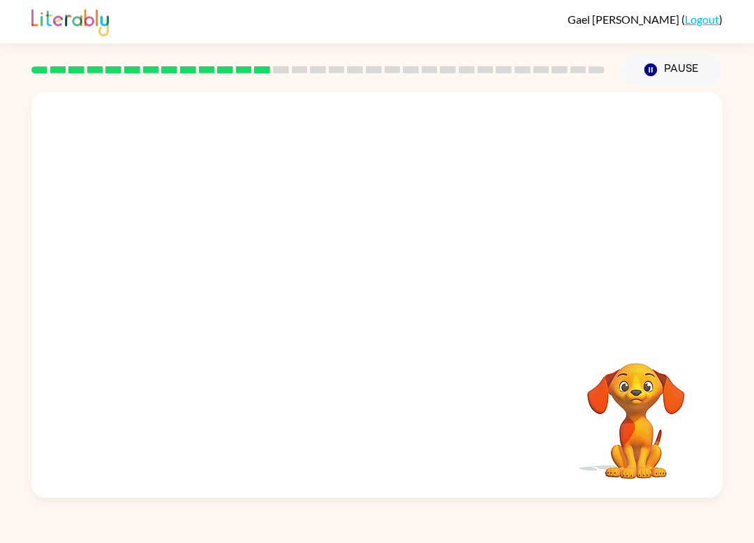
click at [669, 407] on video "Your browser must support playing .mp4 files to use Literably. Please try using…" at bounding box center [636, 411] width 140 height 140
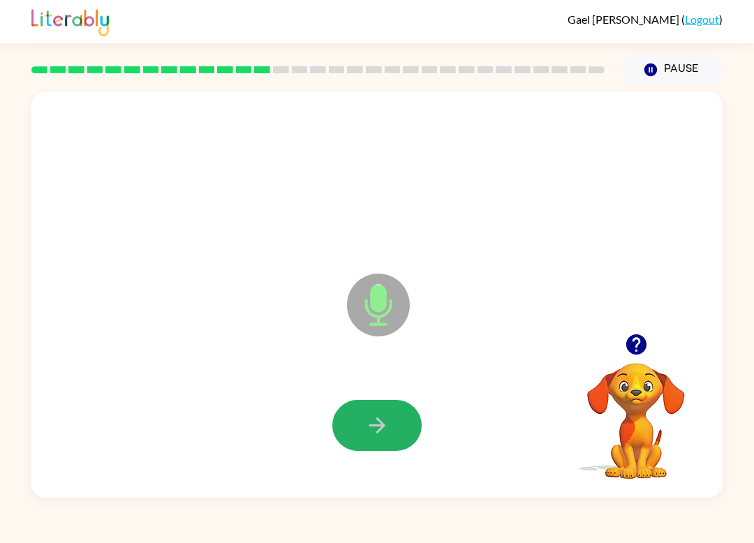
click at [381, 417] on icon "button" at bounding box center [377, 425] width 24 height 24
click at [373, 441] on button "button" at bounding box center [376, 425] width 89 height 51
click at [387, 401] on button "button" at bounding box center [376, 425] width 89 height 51
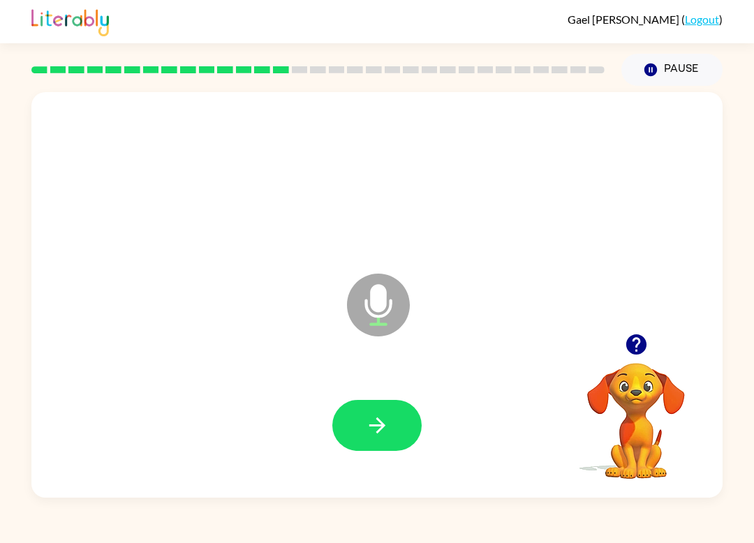
click at [380, 410] on button "button" at bounding box center [376, 425] width 89 height 51
click at [382, 410] on button "button" at bounding box center [376, 425] width 89 height 51
click at [371, 425] on icon "button" at bounding box center [377, 425] width 24 height 24
click at [358, 426] on button "button" at bounding box center [376, 425] width 89 height 51
click at [355, 447] on button "button" at bounding box center [376, 425] width 89 height 51
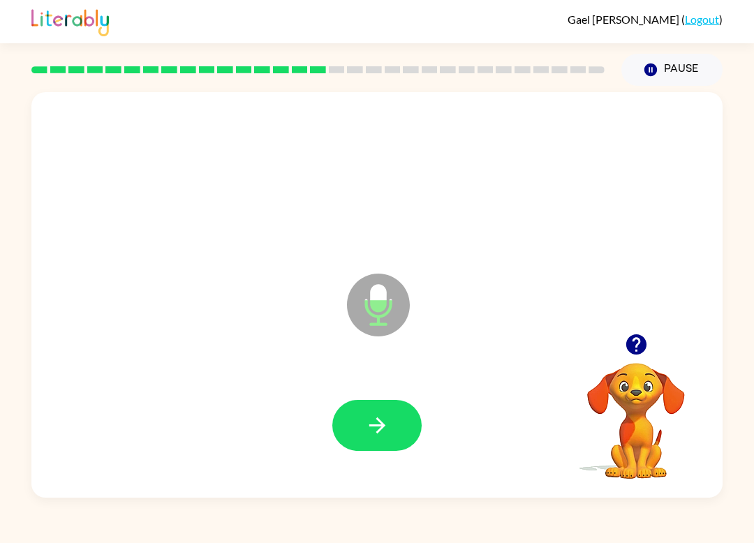
click at [380, 426] on icon "button" at bounding box center [376, 425] width 16 height 16
click at [371, 422] on icon "button" at bounding box center [377, 425] width 24 height 24
click at [398, 427] on button "button" at bounding box center [376, 425] width 89 height 51
click at [384, 433] on icon "button" at bounding box center [377, 425] width 24 height 24
click at [376, 416] on icon "button" at bounding box center [377, 425] width 24 height 24
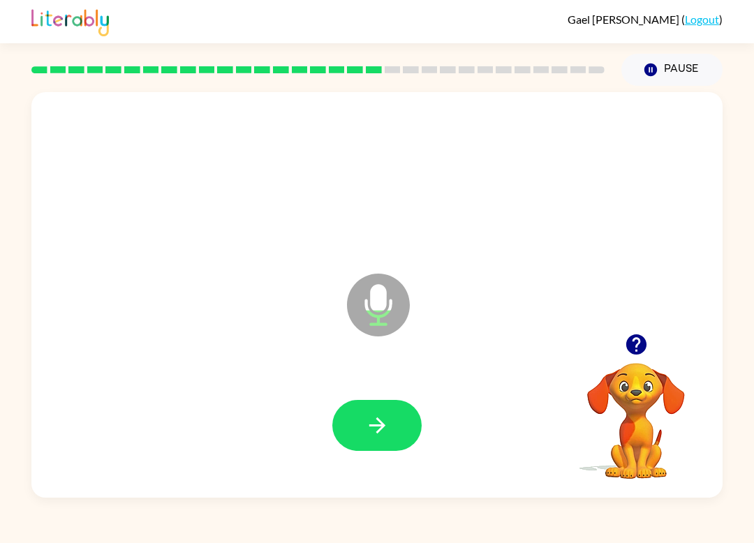
click at [366, 422] on icon "button" at bounding box center [377, 425] width 24 height 24
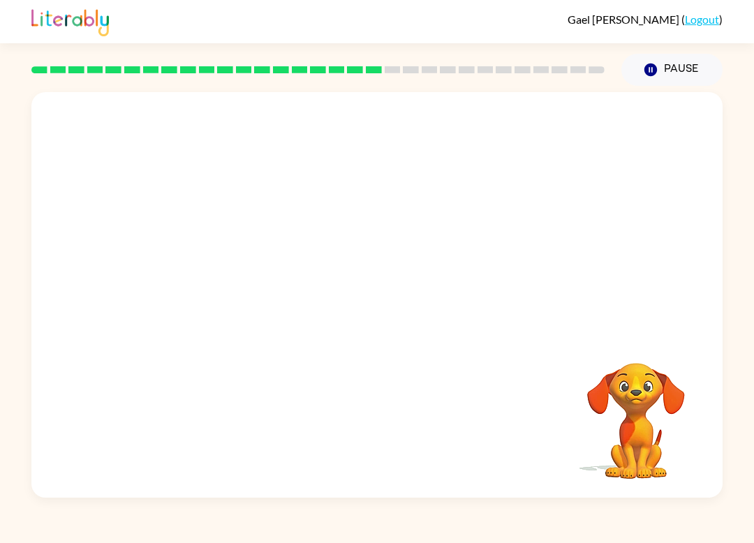
click at [682, 336] on div "Your browser must support playing .mp4 files to use Literably. Please try using…" at bounding box center [376, 294] width 691 height 405
click at [677, 360] on video "Your browser must support playing .mp4 files to use Literably. Please try using…" at bounding box center [636, 411] width 140 height 140
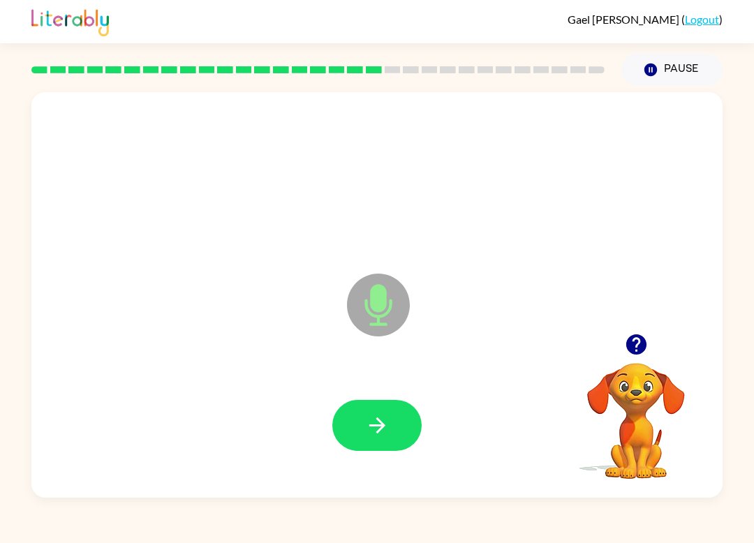
click at [366, 424] on icon "button" at bounding box center [377, 425] width 24 height 24
click at [386, 410] on button "button" at bounding box center [376, 425] width 89 height 51
click at [407, 421] on button "button" at bounding box center [376, 425] width 89 height 51
click at [400, 414] on button "button" at bounding box center [376, 425] width 89 height 51
click at [388, 425] on icon "button" at bounding box center [377, 425] width 24 height 24
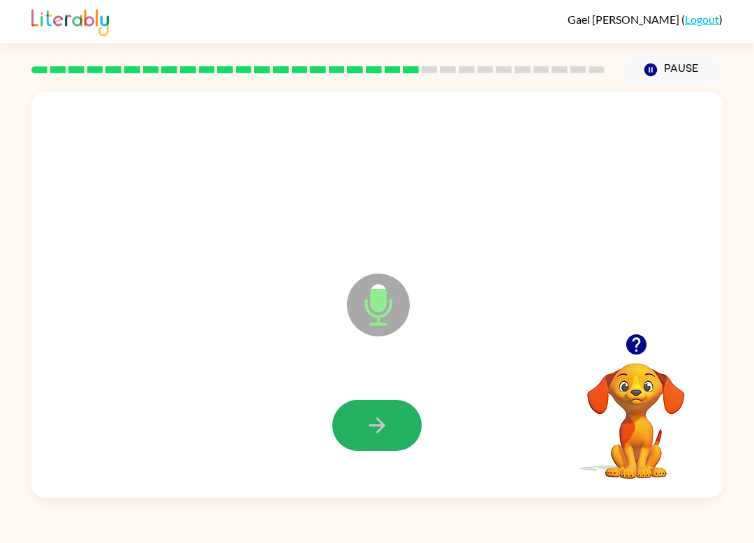
click at [350, 413] on button "button" at bounding box center [376, 425] width 89 height 51
click at [377, 419] on icon "button" at bounding box center [376, 425] width 16 height 16
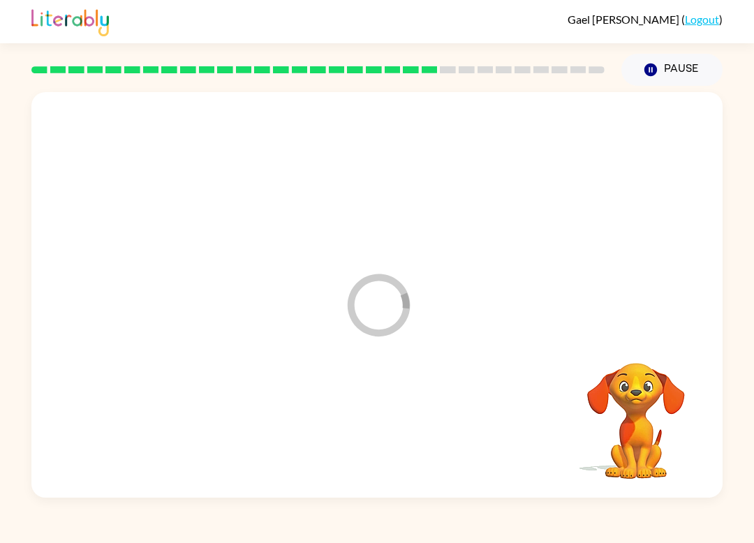
click at [447, 103] on div "Loader Your response is being sent to our graders" at bounding box center [376, 294] width 691 height 405
click at [446, 103] on div "Loader Your response is being sent to our graders" at bounding box center [376, 294] width 691 height 405
click at [502, 97] on div "Loader Your response is being sent to our graders" at bounding box center [376, 294] width 691 height 405
click at [508, 87] on div at bounding box center [318, 69] width 590 height 49
click at [559, 87] on div at bounding box center [318, 69] width 590 height 49
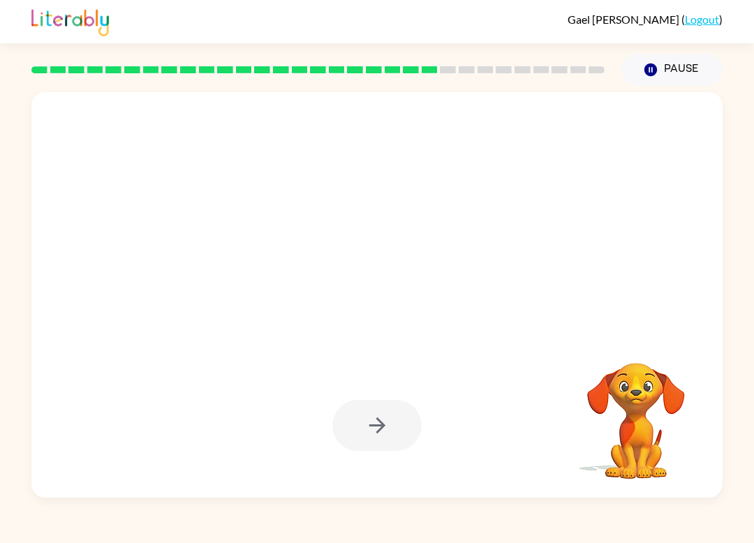
click at [559, 87] on div at bounding box center [318, 69] width 590 height 49
click at [594, 88] on div at bounding box center [318, 69] width 590 height 49
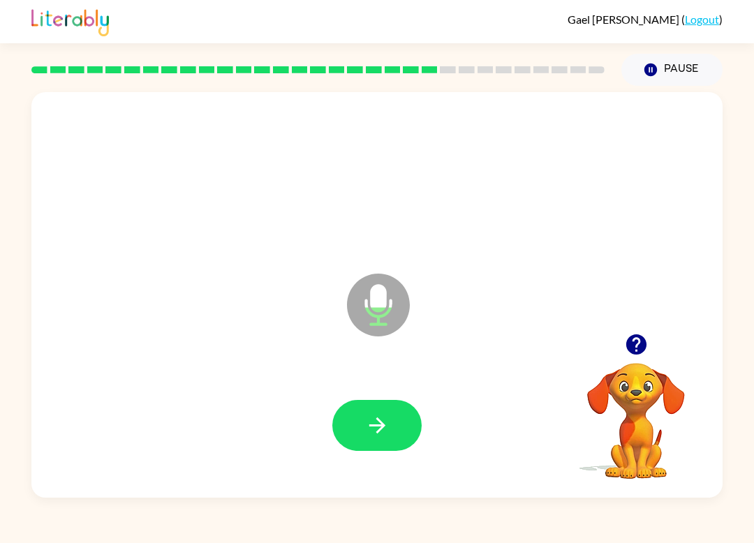
click at [360, 414] on button "button" at bounding box center [376, 425] width 89 height 51
click at [368, 448] on button "button" at bounding box center [376, 425] width 89 height 51
click at [379, 448] on button "button" at bounding box center [376, 425] width 89 height 51
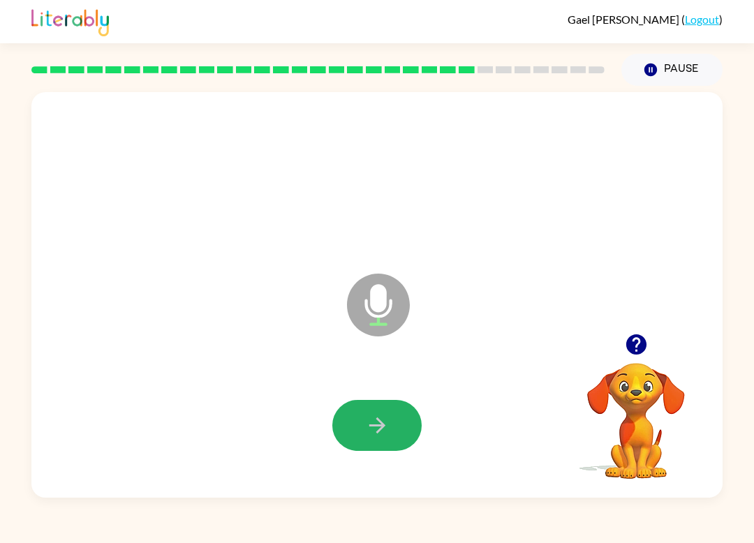
click at [371, 414] on icon "button" at bounding box center [377, 425] width 24 height 24
click at [380, 417] on icon "button" at bounding box center [377, 425] width 24 height 24
click at [389, 419] on button "button" at bounding box center [376, 425] width 89 height 51
click at [394, 442] on button "button" at bounding box center [376, 425] width 89 height 51
click at [396, 438] on button "button" at bounding box center [376, 425] width 89 height 51
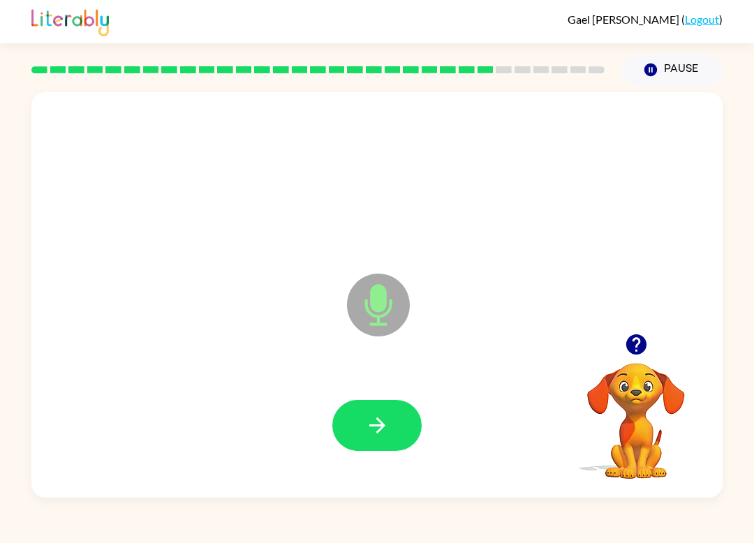
click at [383, 435] on icon "button" at bounding box center [377, 425] width 24 height 24
click at [412, 430] on button "button" at bounding box center [376, 425] width 89 height 51
click at [361, 416] on button "button" at bounding box center [376, 425] width 89 height 51
click at [368, 438] on icon "button" at bounding box center [377, 425] width 24 height 24
click at [370, 430] on icon "button" at bounding box center [377, 425] width 24 height 24
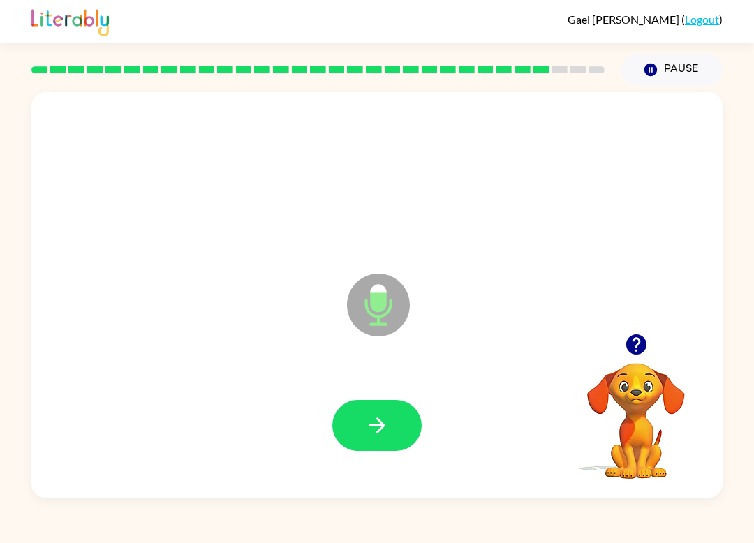
click at [383, 421] on icon "button" at bounding box center [377, 425] width 24 height 24
click at [364, 440] on button "button" at bounding box center [376, 425] width 89 height 51
click at [382, 416] on icon "button" at bounding box center [377, 425] width 24 height 24
click at [368, 447] on button "button" at bounding box center [376, 425] width 89 height 51
click at [389, 440] on button "button" at bounding box center [376, 425] width 89 height 51
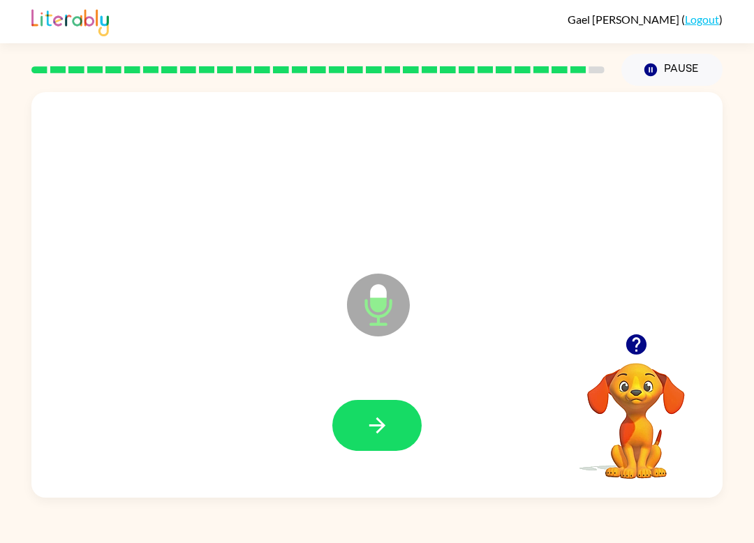
click at [368, 421] on icon "button" at bounding box center [377, 425] width 24 height 24
